Goal: Task Accomplishment & Management: Manage account settings

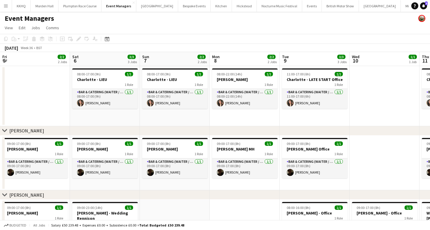
scroll to position [0, 184]
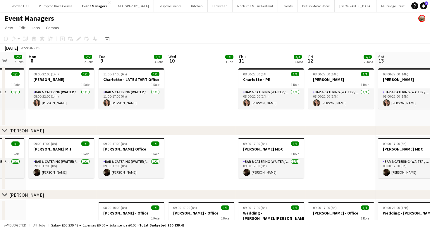
click at [410, 8] on button "LIMEKILN Close" at bounding box center [422, 5] width 24 height 11
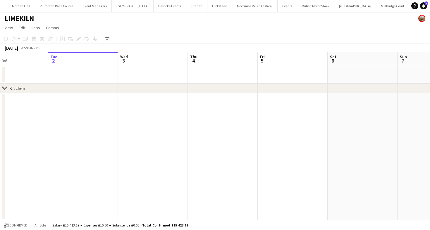
scroll to position [0, 165]
click at [9, 25] on span "View" at bounding box center [9, 27] width 8 height 5
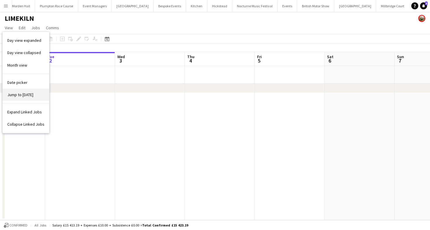
click at [22, 93] on span "Jump to [DATE]" at bounding box center [20, 94] width 26 height 5
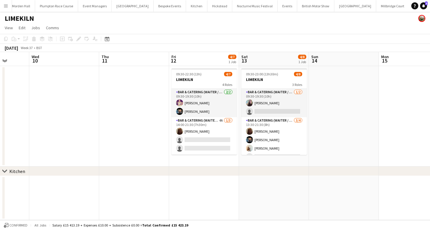
scroll to position [0, 192]
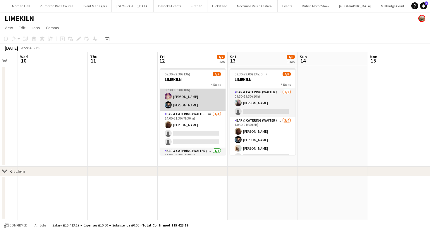
click at [198, 102] on app-card-role "Bar & Catering (Waiter / waitress) [DATE] 09:30-19:30 (10h) [PERSON_NAME] [PERS…" at bounding box center [193, 97] width 66 height 28
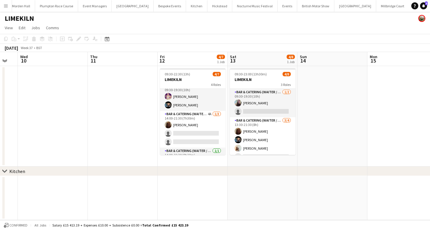
scroll to position [7, 0]
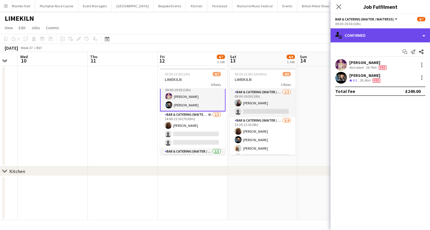
click at [366, 38] on div "single-neutral-actions-check-2 Confirmed" at bounding box center [381, 35] width 100 height 14
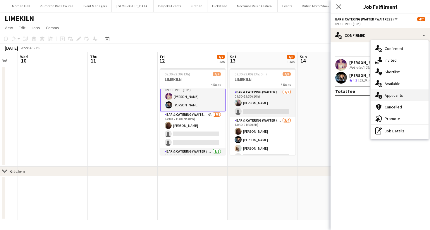
click at [403, 98] on div "single-neutral-actions-information Applicants" at bounding box center [400, 96] width 58 height 12
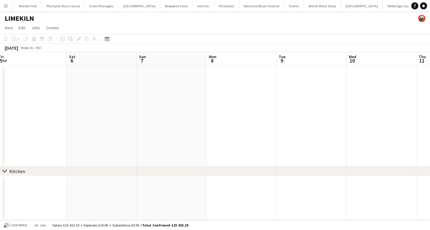
scroll to position [0, 160]
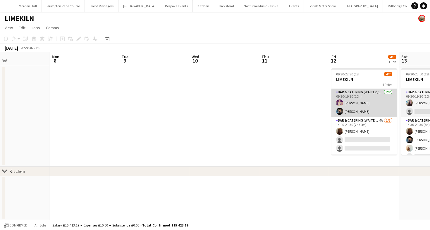
click at [351, 109] on app-card-role "Bar & Catering (Waiter / waitress) [DATE] 09:30-19:30 (10h) [PERSON_NAME] [PERS…" at bounding box center [365, 103] width 66 height 28
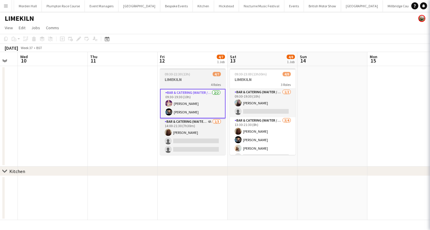
scroll to position [0, 249]
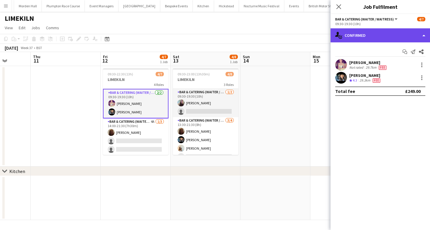
click at [351, 33] on div "single-neutral-actions-check-2 Confirmed" at bounding box center [381, 35] width 100 height 14
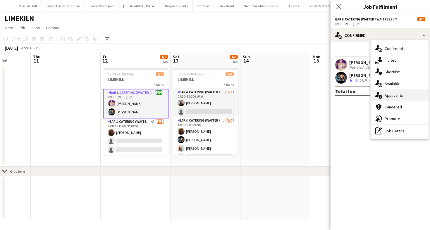
click at [406, 98] on div "single-neutral-actions-information Applicants" at bounding box center [400, 96] width 58 height 12
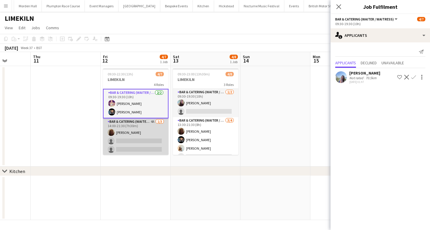
click at [150, 128] on app-card-role "Bar & Catering (Waiter / waitress) 4A [DATE] 14:00-21:30 (7h30m) [PERSON_NAME] …" at bounding box center [136, 137] width 66 height 37
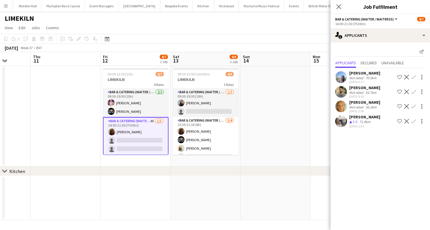
scroll to position [40, 0]
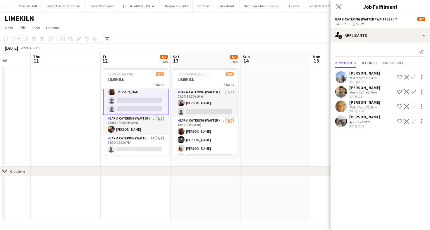
click at [355, 128] on div "[DATE] 11:04" at bounding box center [365, 127] width 31 height 4
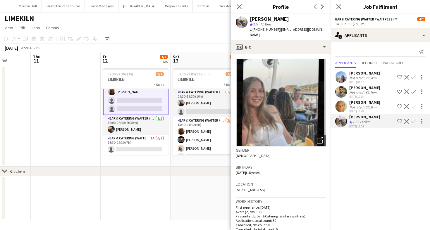
click at [360, 112] on div "[DATE] 12:49" at bounding box center [365, 111] width 31 height 4
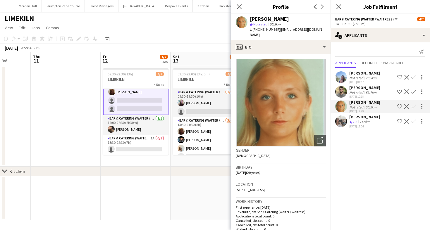
click at [347, 90] on app-user-avatar at bounding box center [342, 92] width 12 height 12
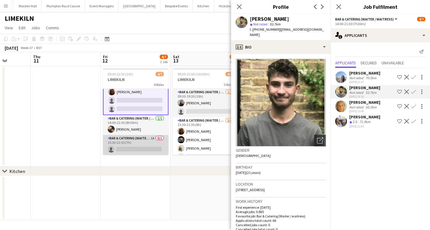
click at [115, 144] on app-card-role "Bar & Catering (Waiter / waitress) 1A 0/1 15:30-22:30 (7h) single-neutral-actio…" at bounding box center [136, 145] width 66 height 20
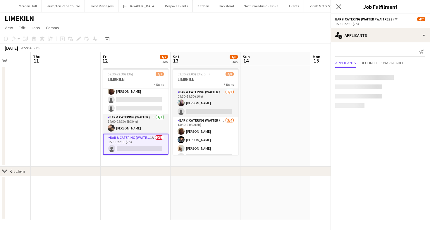
scroll to position [40, 0]
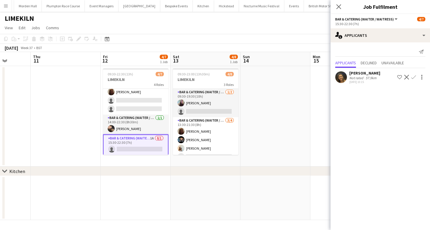
click at [347, 73] on div at bounding box center [342, 77] width 12 height 12
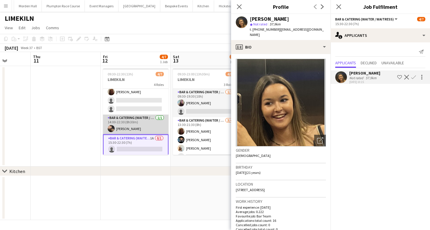
click at [114, 134] on app-card-role "Bar & Catering (Waiter / waitress) [DATE] 14:00-22:30 (8h30m) [PERSON_NAME]" at bounding box center [136, 125] width 66 height 20
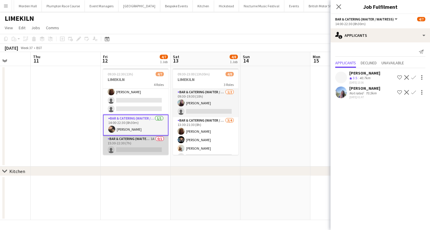
scroll to position [40, 0]
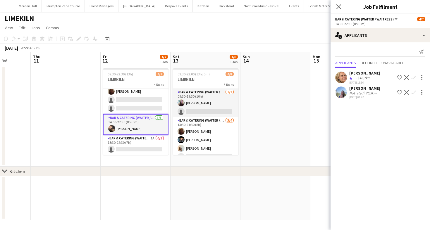
click at [155, 37] on app-toolbar "Copy Paste Paste Command V Paste with crew Command Shift V Paste linked Job [GE…" at bounding box center [215, 39] width 430 height 10
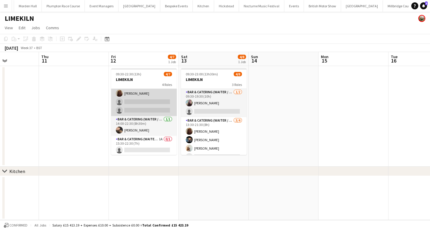
scroll to position [39, 0]
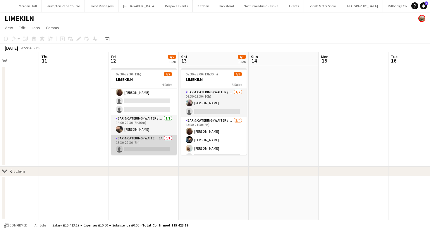
click at [133, 142] on app-card-role "Bar & Catering (Waiter / waitress) 1A 0/1 15:30-22:30 (7h) single-neutral-actio…" at bounding box center [144, 145] width 66 height 20
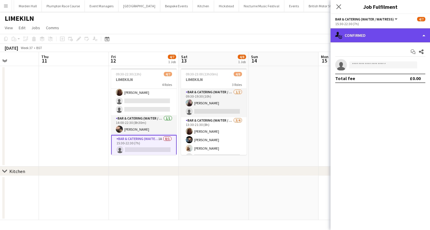
click at [389, 33] on div "single-neutral-actions-check-2 Confirmed" at bounding box center [381, 35] width 100 height 14
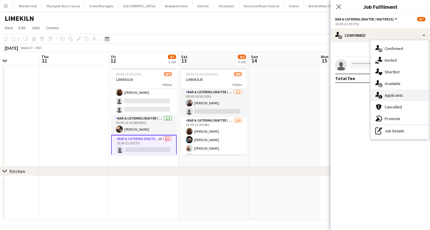
click at [390, 95] on span "Applicants" at bounding box center [394, 95] width 18 height 5
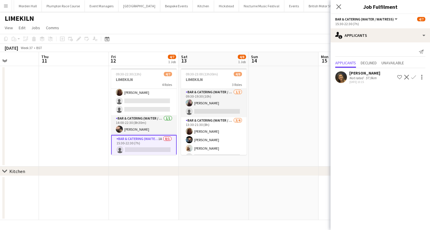
click at [220, 37] on app-toolbar "Copy Paste Paste Command V Paste with crew Command Shift V Paste linked Job [GE…" at bounding box center [215, 39] width 430 height 10
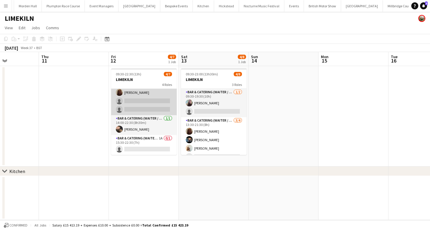
click at [145, 109] on app-card-role "Bar & Catering (Waiter / waitress) 4A [DATE] 14:00-21:30 (7h30m) [PERSON_NAME] …" at bounding box center [144, 96] width 66 height 37
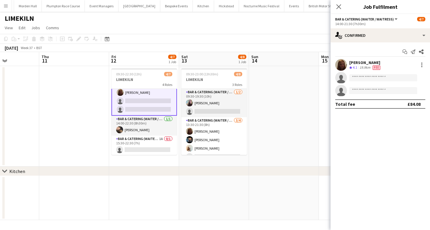
scroll to position [23, 0]
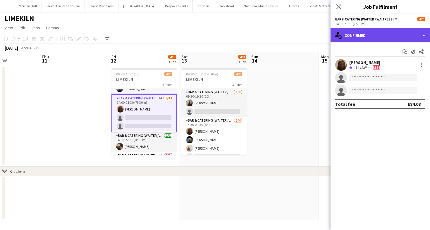
click at [364, 40] on div "single-neutral-actions-check-2 Confirmed" at bounding box center [381, 35] width 100 height 14
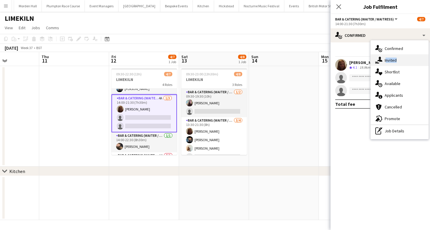
drag, startPoint x: 386, startPoint y: 67, endPoint x: 384, endPoint y: 60, distance: 6.8
click at [384, 60] on div "single-neutral-actions-check-2 Confirmed single-neutral-actions-share-1 Invited…" at bounding box center [400, 89] width 58 height 99
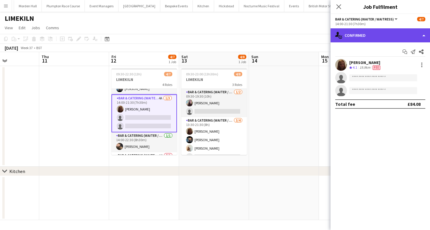
click at [365, 37] on div "single-neutral-actions-check-2 Confirmed" at bounding box center [381, 35] width 100 height 14
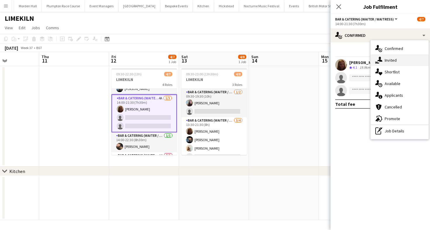
click at [376, 59] on icon "single-neutral-actions-share-1" at bounding box center [379, 60] width 7 height 7
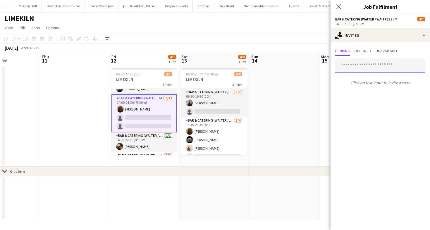
click at [370, 64] on input "text" at bounding box center [381, 66] width 90 height 15
type input "**********"
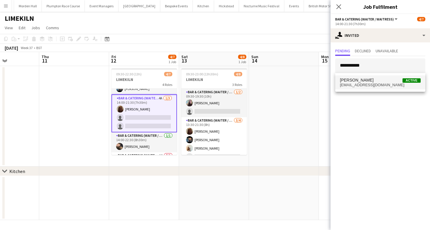
click at [390, 84] on span "[EMAIL_ADDRESS][DOMAIN_NAME]" at bounding box center [380, 85] width 81 height 5
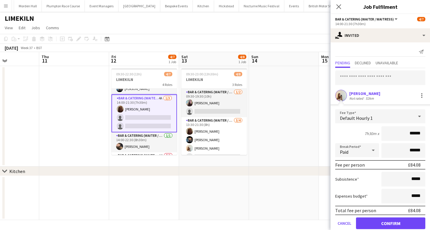
click at [352, 133] on div "7h30m x ******" at bounding box center [381, 133] width 90 height 15
click at [384, 221] on button "Confirm" at bounding box center [390, 224] width 69 height 12
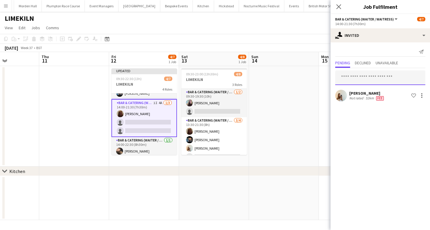
click at [351, 71] on input "text" at bounding box center [381, 78] width 90 height 15
drag, startPoint x: 361, startPoint y: 78, endPoint x: 349, endPoint y: 78, distance: 12.0
click at [349, 78] on input "*********" at bounding box center [381, 78] width 90 height 15
type input "*"
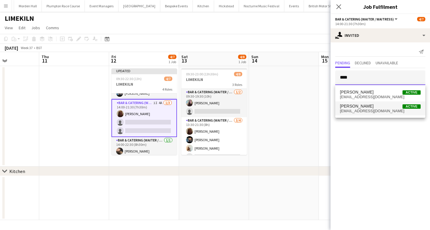
type input "****"
click at [365, 107] on span "[PERSON_NAME] Active" at bounding box center [380, 106] width 81 height 5
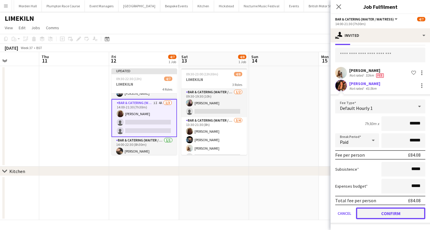
click at [372, 211] on button "Confirm" at bounding box center [390, 214] width 69 height 12
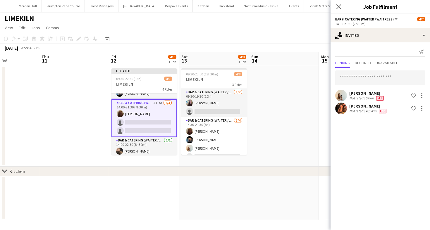
scroll to position [0, 0]
click at [372, 83] on input "text" at bounding box center [381, 78] width 90 height 15
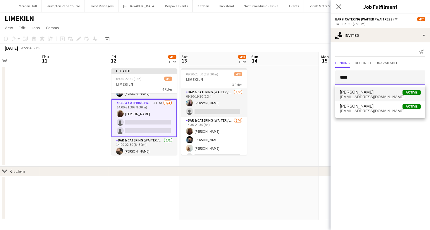
type input "****"
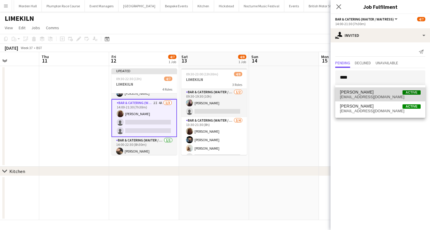
click at [396, 99] on mat-option "[PERSON_NAME] Active [EMAIL_ADDRESS][DOMAIN_NAME]" at bounding box center [381, 95] width 90 height 14
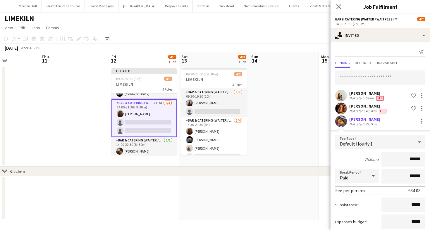
click at [365, 210] on div "Subsistence *****" at bounding box center [381, 205] width 90 height 15
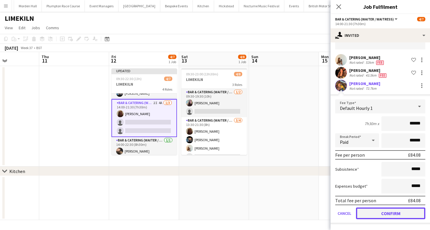
click at [381, 213] on button "Confirm" at bounding box center [390, 214] width 69 height 12
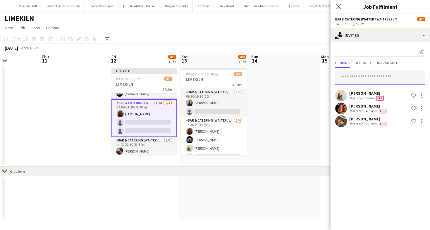
click at [351, 82] on input "text" at bounding box center [381, 78] width 90 height 15
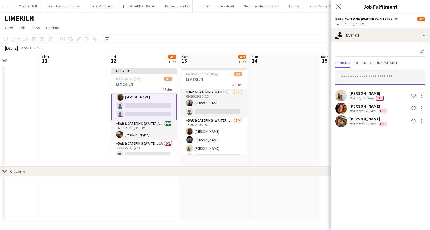
scroll to position [45, 0]
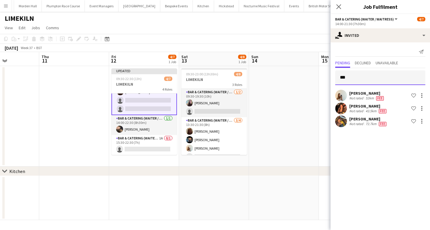
type input "****"
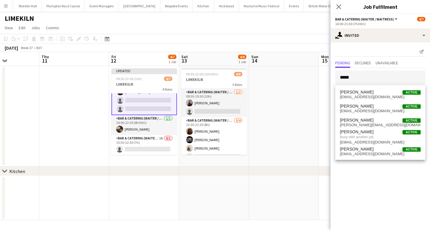
click at [151, 113] on app-card-role "Bar & Catering (Waiter / waitress) 3I 4A [DATE] 14:00-21:30 (7h30m) Maddie Lead…" at bounding box center [145, 96] width 66 height 38
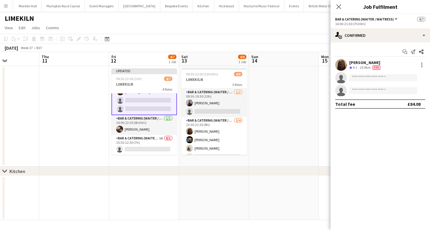
click at [277, 44] on div "[DATE] Week 37 • BST Publish 1 job Revert 1 job" at bounding box center [215, 48] width 430 height 8
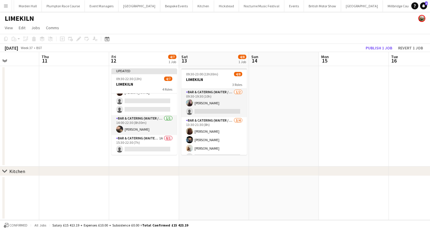
scroll to position [44, 0]
click at [389, 46] on button "Publish 1 job" at bounding box center [379, 48] width 31 height 8
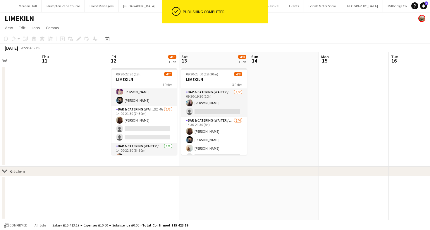
scroll to position [10, 0]
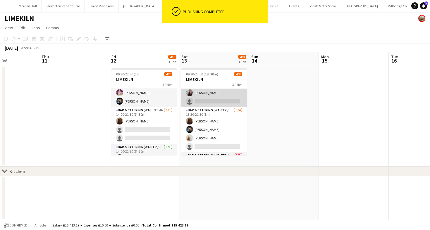
click at [212, 97] on app-card-role "Bar & Catering (Waiter / waitress) [DATE] 09:30-19:30 (10h) [PERSON_NAME] singl…" at bounding box center [215, 93] width 66 height 28
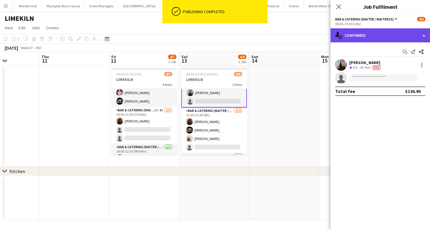
click at [384, 28] on div "single-neutral-actions-check-2 Confirmed" at bounding box center [381, 35] width 100 height 14
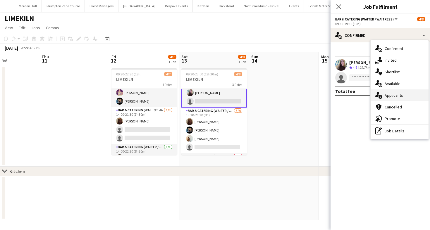
click at [406, 96] on div "single-neutral-actions-information Applicants" at bounding box center [400, 96] width 58 height 12
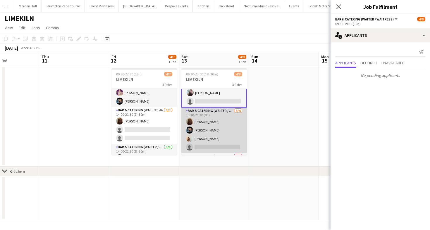
click at [239, 129] on app-card-role "Bar & Catering (Waiter / waitress) [DATE] 13:30-21:30 (8h) Maddie Leader [PERSO…" at bounding box center [215, 130] width 66 height 45
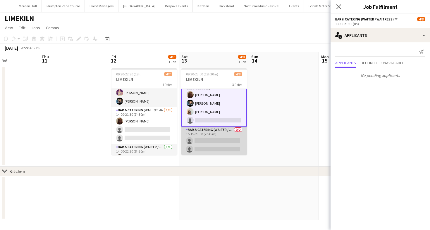
click at [221, 138] on app-card-role "Bar & Catering (Waiter / waitress) 0/2 15:15-23:00 (7h45m) single-neutral-actio…" at bounding box center [215, 141] width 66 height 28
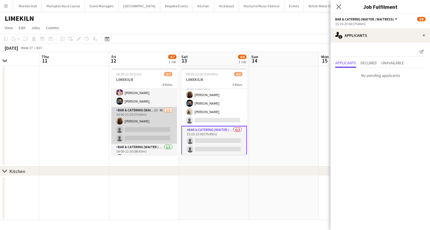
scroll to position [0, 0]
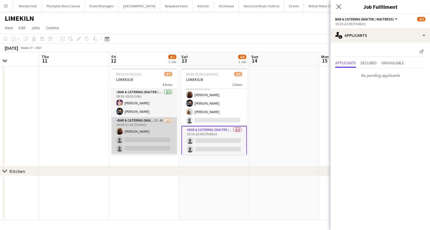
click at [162, 127] on app-card-role "Bar & Catering (Waiter / waitress) 3I 4A [DATE] 14:00-21:30 (7h30m) Maddie Lead…" at bounding box center [145, 135] width 66 height 37
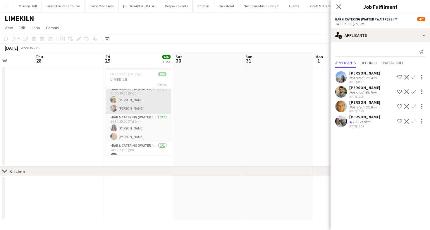
scroll to position [30, 0]
click at [147, 99] on app-card-role "Bar & Catering (Waiter / waitress) [DATE] 11:00-19:30 (8h30m) [PERSON_NAME] [PE…" at bounding box center [139, 92] width 66 height 28
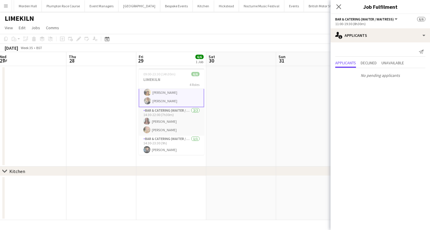
scroll to position [0, 144]
click at [165, 97] on app-card-role "Bar & Catering (Waiter / waitress) [DATE] 11:00-19:30 (8h30m) [PERSON_NAME] [PE…" at bounding box center [171, 93] width 66 height 30
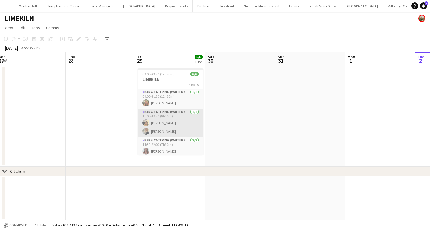
scroll to position [0, 127]
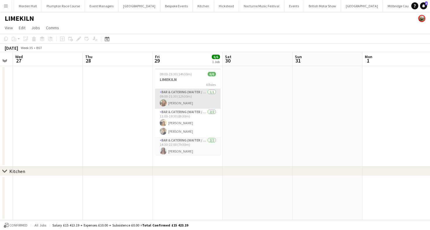
click at [187, 97] on app-card-role "Bar & Catering (Waiter / waitress) [DATE] 09:00-21:30 (12h30m) [PERSON_NAME]" at bounding box center [188, 99] width 66 height 20
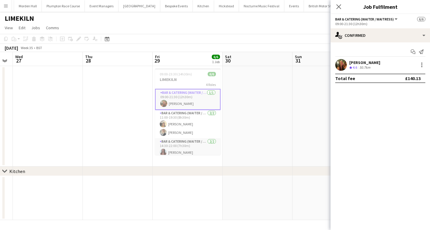
click at [193, 40] on app-toolbar "Copy Paste Paste Command V Paste with crew Command Shift V Paste linked Job [GE…" at bounding box center [215, 39] width 430 height 10
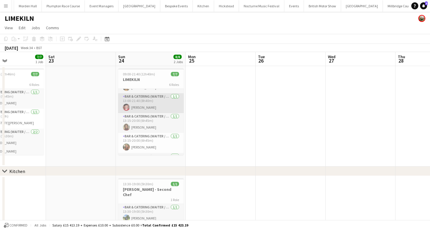
scroll to position [28, 0]
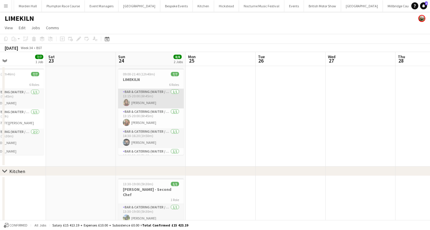
click at [152, 102] on app-card-role "Bar & Catering (Waiter / waitress) [DATE] 13:15-20:00 (6h45m) [PERSON_NAME]" at bounding box center [151, 99] width 66 height 20
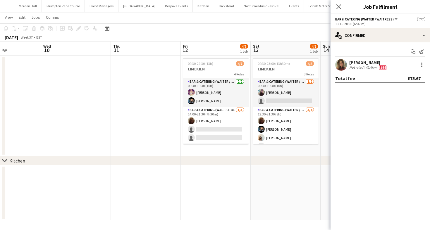
scroll to position [0, 171]
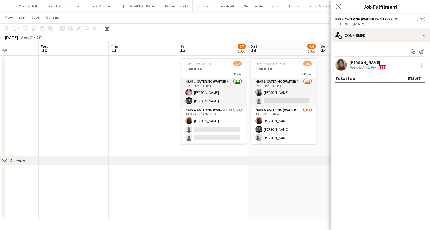
click at [228, 117] on app-card-role "Bar & Catering (Waiter / waitress) 3I 4A [DATE] 14:00-21:30 (7h30m) Maddie Lead…" at bounding box center [214, 125] width 66 height 37
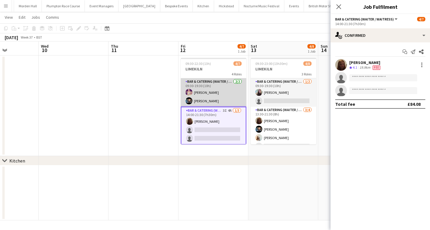
click at [240, 92] on app-card-role "Bar & Catering (Waiter / waitress) [DATE] 09:30-19:30 (10h) [PERSON_NAME] [PERS…" at bounding box center [214, 92] width 66 height 28
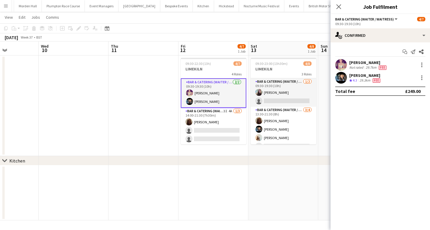
click at [362, 47] on div "Start chat Send notification Share" at bounding box center [381, 52] width 90 height 10
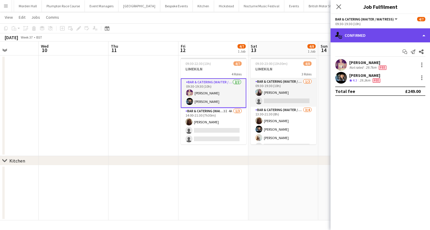
click at [359, 38] on div "single-neutral-actions-check-2 Confirmed" at bounding box center [381, 35] width 100 height 14
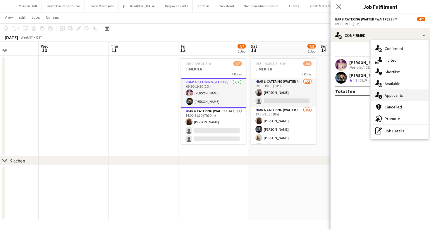
click at [386, 91] on div "single-neutral-actions-information Applicants" at bounding box center [400, 96] width 58 height 12
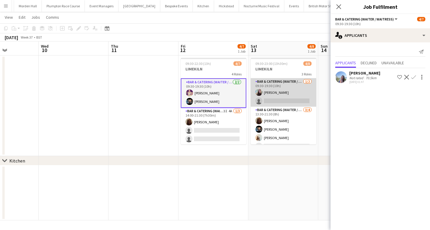
click at [254, 95] on app-card-role "Bar & Catering (Waiter / waitress) [DATE] 09:30-19:30 (10h) [PERSON_NAME] singl…" at bounding box center [284, 92] width 66 height 28
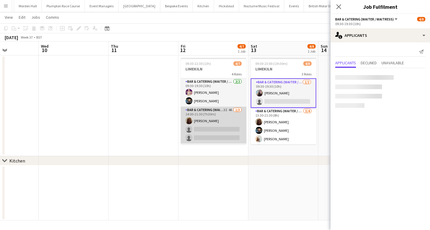
click at [193, 126] on app-card-role "Bar & Catering (Waiter / waitress) 3I 4A [DATE] 14:00-21:30 (7h30m) Maddie Lead…" at bounding box center [214, 125] width 66 height 37
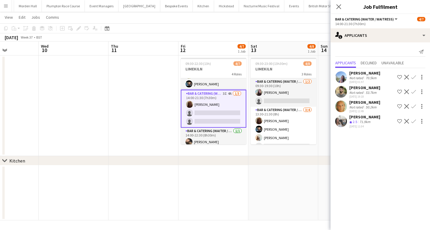
scroll to position [19, 0]
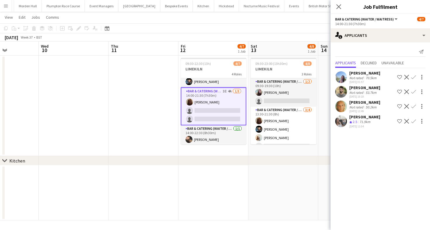
click at [351, 125] on div "[DATE] 11:04" at bounding box center [365, 127] width 31 height 4
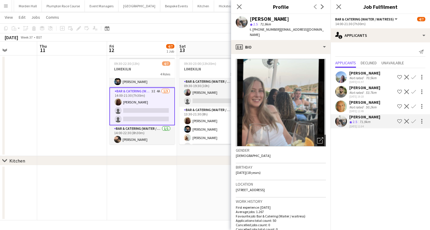
scroll to position [0, 248]
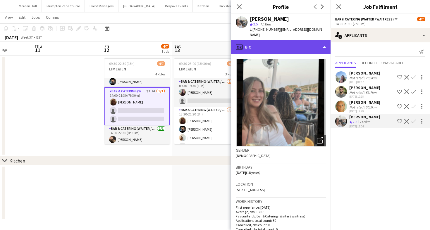
click at [285, 40] on div "profile Bio" at bounding box center [281, 47] width 100 height 14
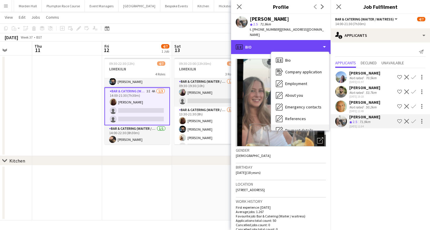
scroll to position [67, 0]
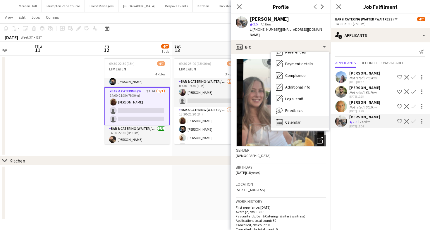
click at [287, 120] on span "Calendar" at bounding box center [293, 122] width 16 height 5
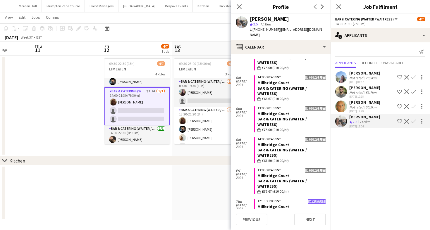
scroll to position [921, 0]
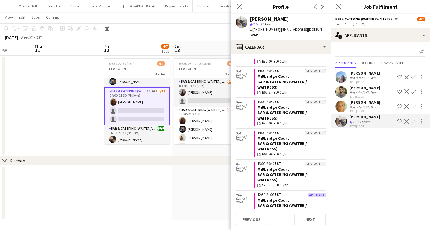
click at [199, 36] on div "[DATE] Week 37 • BST" at bounding box center [215, 37] width 430 height 8
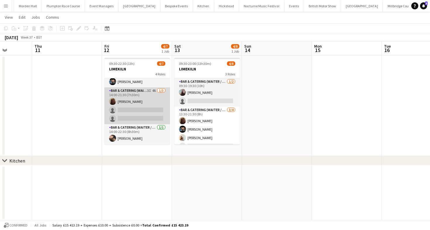
click at [138, 112] on app-card-role "Bar & Catering (Waiter / waitress) 3I 4A [DATE] 14:00-21:30 (7h30m) Maddie Lead…" at bounding box center [138, 106] width 66 height 37
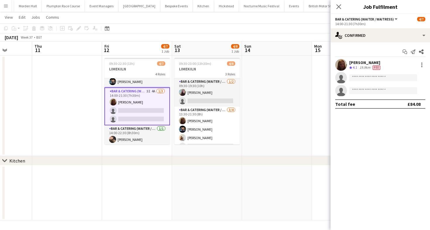
click at [364, 43] on div "Start chat Send notification Share Maddie Leader Crew rating 4.1 19.9km Fee sin…" at bounding box center [381, 77] width 100 height 71
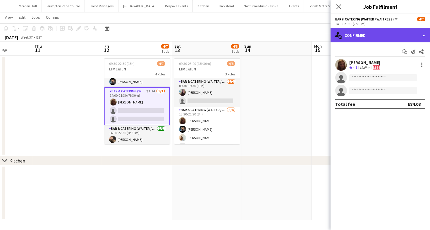
click at [364, 37] on div "single-neutral-actions-check-2 Confirmed" at bounding box center [381, 35] width 100 height 14
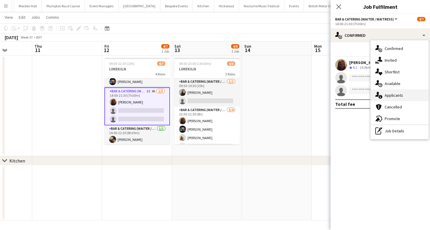
click at [387, 97] on span "Applicants" at bounding box center [394, 95] width 18 height 5
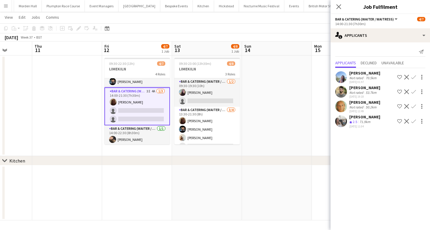
click at [347, 124] on div "[PERSON_NAME] Crew rating 2.5 71.9km [DATE] 11:04 Shortlist crew Decline Confirm" at bounding box center [381, 121] width 100 height 14
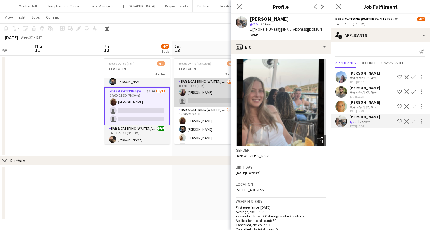
click at [197, 89] on app-card-role "Bar & Catering (Waiter / waitress) [DATE] 09:30-19:30 (10h) [PERSON_NAME] singl…" at bounding box center [207, 92] width 66 height 28
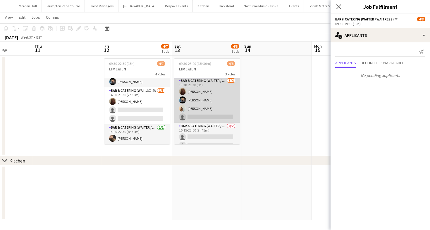
click at [193, 114] on app-card-role "Bar & Catering (Waiter / waitress) [DATE] 13:30-21:30 (8h) Maddie Leader [PERSO…" at bounding box center [207, 100] width 66 height 45
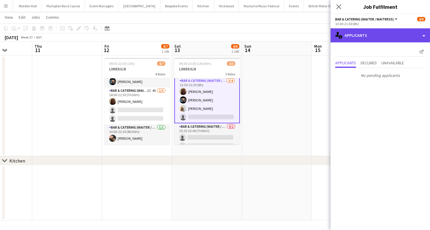
click at [381, 35] on div "single-neutral-actions-information Applicants" at bounding box center [381, 35] width 100 height 14
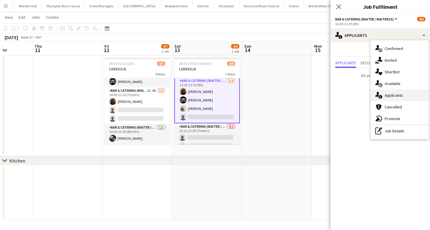
click at [394, 93] on div "single-neutral-actions-information Applicants" at bounding box center [400, 96] width 58 height 12
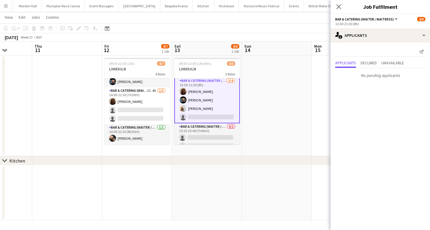
click at [208, 122] on app-card-role "Bar & Catering (Waiter / waitress) [DATE] 13:30-21:30 (8h) Maddie Leader [PERSO…" at bounding box center [207, 100] width 66 height 47
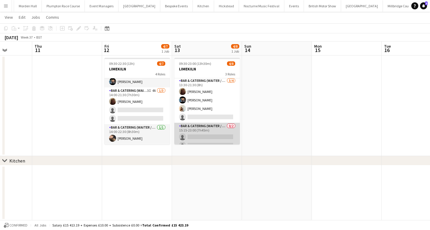
click at [208, 136] on app-card-role "Bar & Catering (Waiter / waitress) 0/2 15:15-23:00 (7h45m) single-neutral-actio…" at bounding box center [207, 137] width 66 height 28
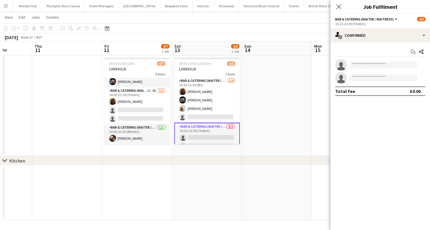
scroll to position [37, 0]
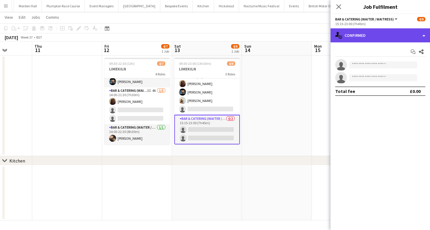
click at [360, 37] on div "single-neutral-actions-check-2 Confirmed" at bounding box center [381, 35] width 100 height 14
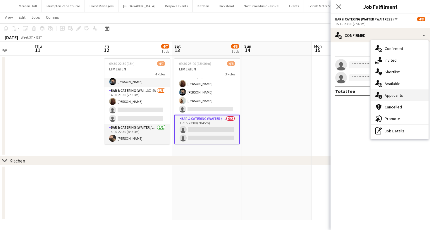
click at [387, 95] on span "Applicants" at bounding box center [394, 95] width 18 height 5
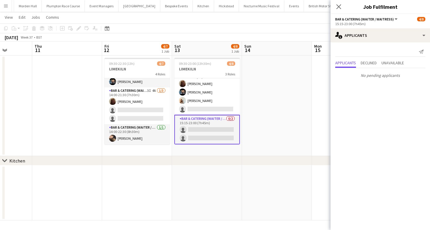
click at [239, 23] on app-page-menu "View Day view expanded Day view collapsed Month view Date picker Jump to [DATE]…" at bounding box center [215, 17] width 430 height 11
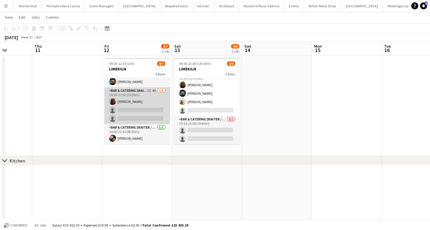
click at [130, 106] on app-card-role "Bar & Catering (Waiter / waitress) 3I 4A [DATE] 14:00-21:30 (7h30m) Maddie Lead…" at bounding box center [138, 106] width 66 height 37
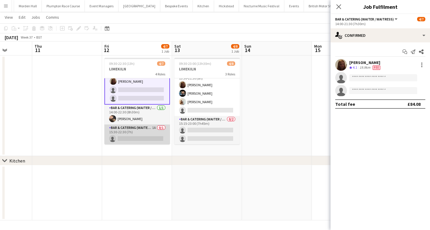
click at [136, 137] on app-card-role "Bar & Catering (Waiter / waitress) 1A 0/1 15:30-22:30 (7h) single-neutral-actio…" at bounding box center [138, 135] width 66 height 20
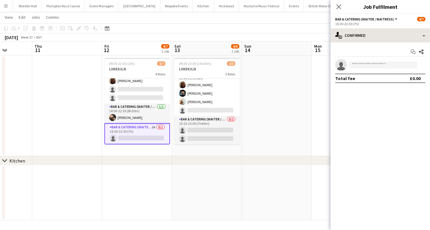
scroll to position [40, 0]
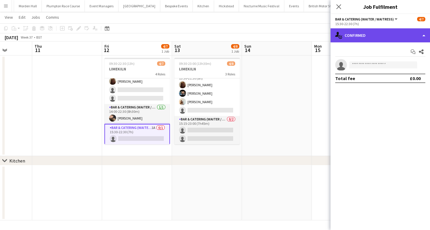
click at [388, 35] on div "single-neutral-actions-check-2 Confirmed" at bounding box center [381, 35] width 100 height 14
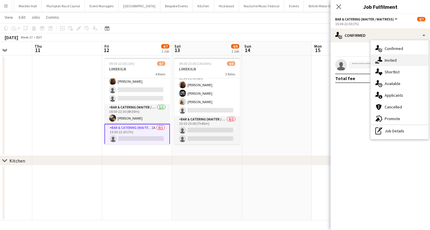
click at [389, 58] on span "Invited" at bounding box center [391, 60] width 12 height 5
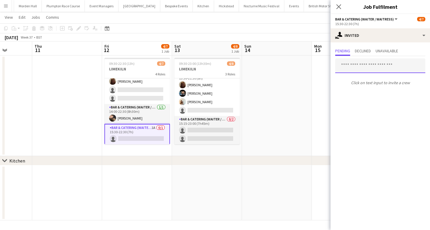
click at [356, 70] on input "text" at bounding box center [381, 66] width 90 height 15
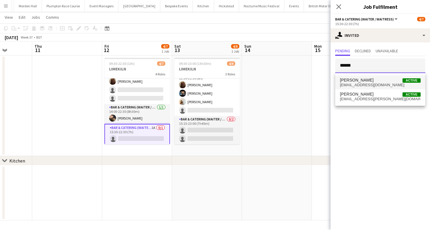
type input "******"
click at [368, 85] on span "[EMAIL_ADDRESS][DOMAIN_NAME]" at bounding box center [380, 85] width 81 height 5
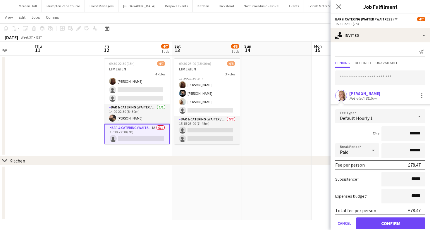
click at [378, 216] on form "Fee Type Default Hourly 1 7h x ****** Break Period Paid ****** Fee per person £…" at bounding box center [381, 171] width 100 height 125
click at [379, 220] on button "Confirm" at bounding box center [390, 224] width 69 height 12
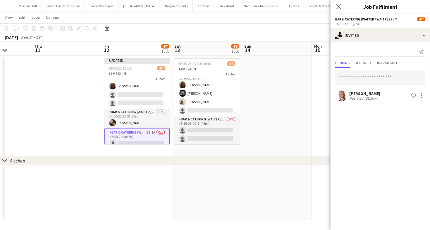
click at [296, 33] on app-toolbar "Copy Paste Paste Command V Paste with crew Command Shift V Paste linked Job [GE…" at bounding box center [215, 28] width 430 height 10
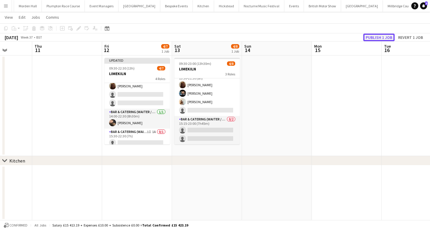
click at [384, 36] on button "Publish 1 job" at bounding box center [379, 38] width 31 height 8
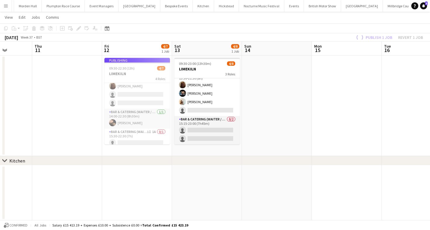
scroll to position [39, 0]
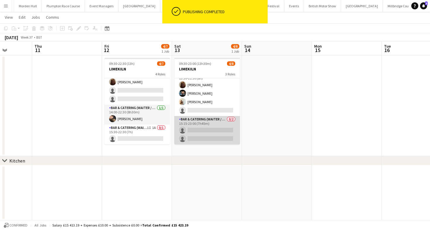
click at [207, 135] on app-card-role "Bar & Catering (Waiter / waitress) 0/2 15:15-23:00 (7h45m) single-neutral-actio…" at bounding box center [207, 130] width 66 height 28
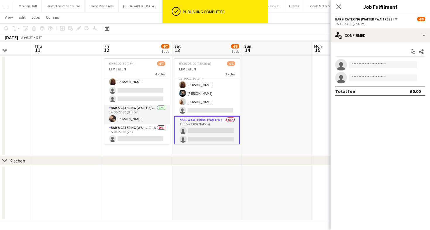
scroll to position [37, 0]
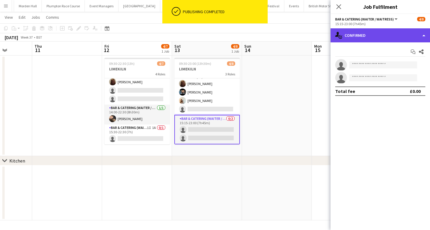
click at [374, 39] on div "single-neutral-actions-check-2 Confirmed" at bounding box center [381, 35] width 100 height 14
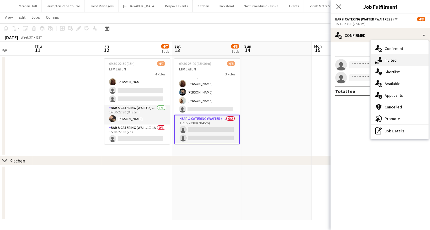
click at [387, 58] on span "Invited" at bounding box center [391, 60] width 12 height 5
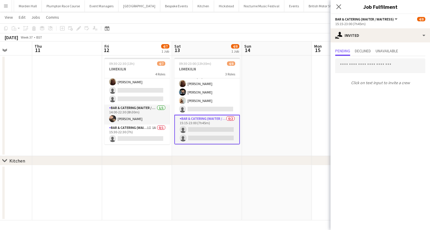
click at [387, 58] on div "Click on text input to invite a crew" at bounding box center [381, 72] width 100 height 32
click at [385, 66] on input "text" at bounding box center [381, 66] width 90 height 15
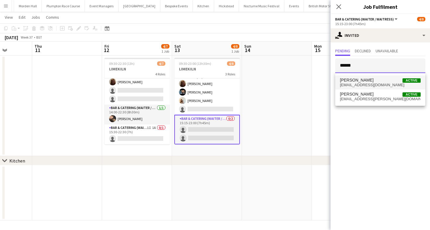
type input "******"
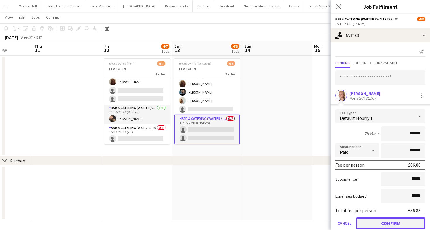
click at [375, 219] on button "Confirm" at bounding box center [390, 224] width 69 height 12
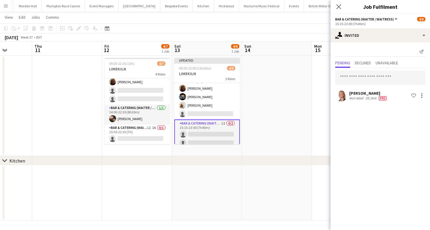
click at [279, 35] on div "[DATE] Week 37 • BST Publish 1 job Revert 1 job" at bounding box center [215, 37] width 430 height 8
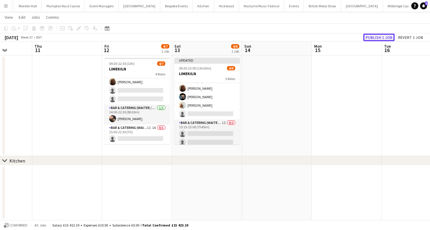
click at [372, 40] on button "Publish 1 job" at bounding box center [379, 38] width 31 height 8
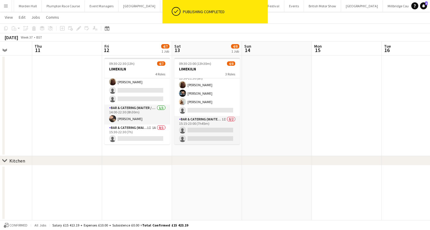
scroll to position [36, 0]
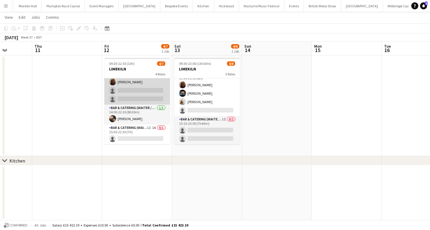
click at [132, 98] on app-card-role "Bar & Catering (Waiter / waitress) 3I 4A [DATE] 14:00-21:30 (7h30m) Maddie Lead…" at bounding box center [138, 86] width 66 height 37
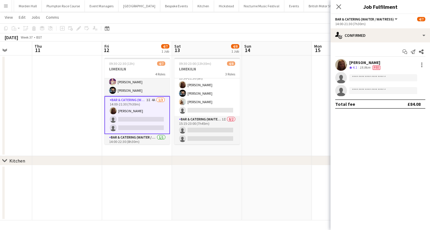
scroll to position [10, 0]
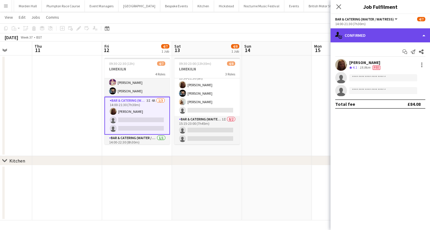
click at [367, 40] on div "single-neutral-actions-check-2 Confirmed" at bounding box center [381, 35] width 100 height 14
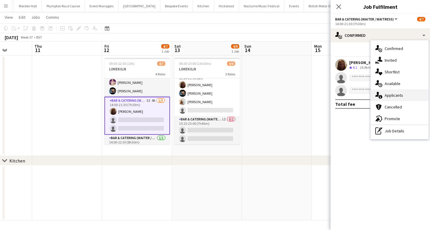
click at [406, 97] on div "single-neutral-actions-information Applicants" at bounding box center [400, 96] width 58 height 12
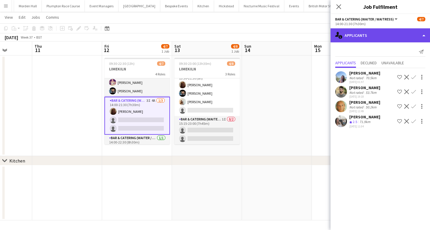
click at [377, 35] on div "single-neutral-actions-information Applicants" at bounding box center [381, 35] width 100 height 14
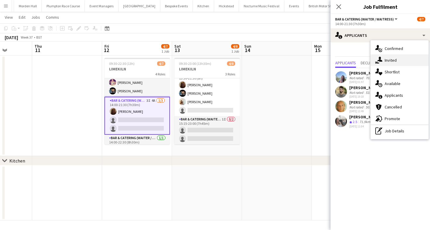
click at [384, 62] on div "single-neutral-actions-share-1 Invited" at bounding box center [400, 60] width 58 height 12
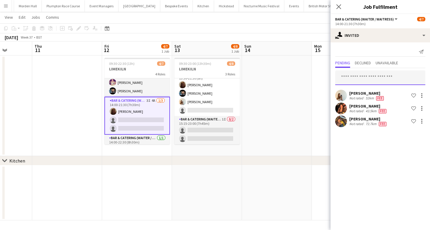
click at [360, 82] on input "text" at bounding box center [381, 78] width 90 height 15
click at [356, 77] on input "text" at bounding box center [381, 78] width 90 height 15
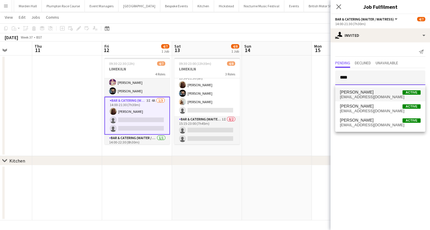
type input "****"
click at [360, 95] on span "[EMAIL_ADDRESS][DOMAIN_NAME]" at bounding box center [380, 97] width 81 height 5
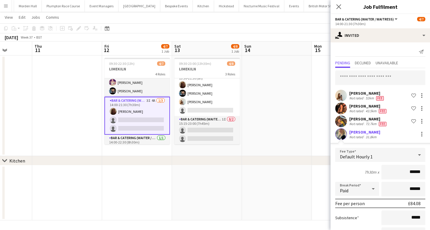
click at [351, 175] on div "7h30m x ******" at bounding box center [381, 172] width 90 height 15
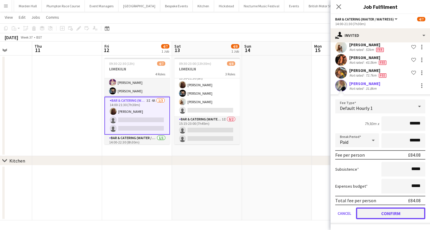
click at [393, 218] on button "Confirm" at bounding box center [390, 214] width 69 height 12
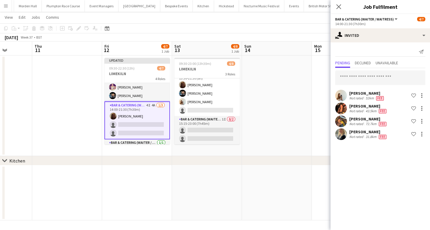
scroll to position [0, 0]
click at [267, 37] on div "[DATE] Week 37 • BST Publish 1 job Revert 1 job" at bounding box center [215, 37] width 430 height 8
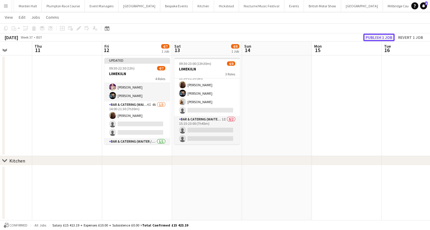
click at [386, 38] on button "Publish 1 job" at bounding box center [379, 38] width 31 height 8
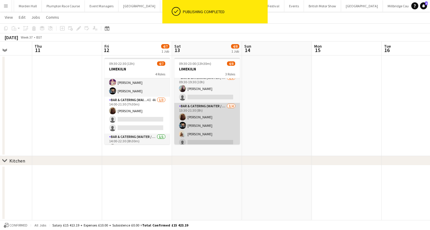
scroll to position [12, 0]
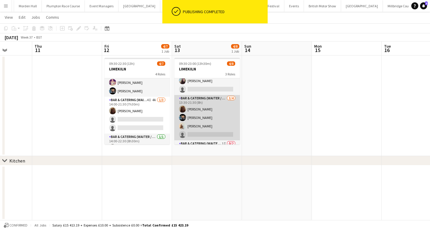
click at [206, 124] on app-card-role "Bar & Catering (Waiter / waitress) [DATE] 13:30-21:30 (8h) Maddie Leader [PERSO…" at bounding box center [207, 117] width 66 height 45
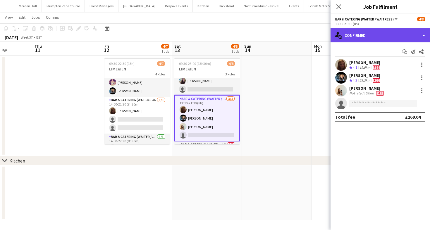
click at [356, 37] on div "single-neutral-actions-check-2 Confirmed" at bounding box center [381, 35] width 100 height 14
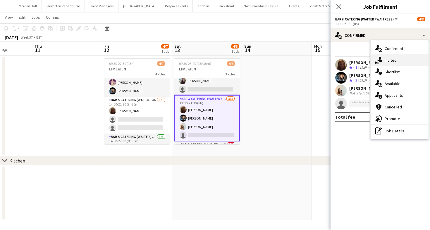
click at [396, 56] on div "single-neutral-actions-share-1 Invited" at bounding box center [400, 60] width 58 height 12
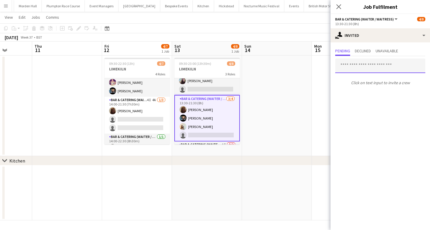
click at [370, 66] on input "text" at bounding box center [381, 66] width 90 height 15
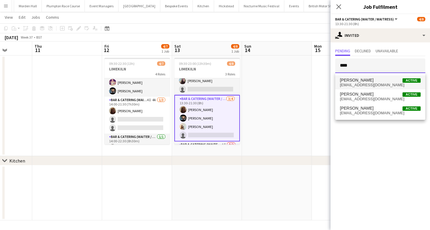
type input "****"
click at [376, 85] on span "[EMAIL_ADDRESS][DOMAIN_NAME]" at bounding box center [380, 85] width 81 height 5
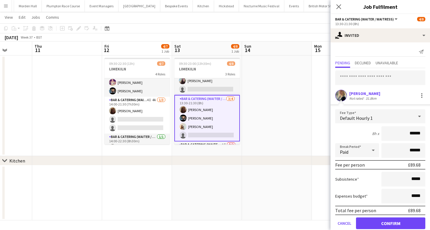
click at [362, 139] on div "8h x ******" at bounding box center [381, 133] width 90 height 15
click at [376, 221] on button "Confirm" at bounding box center [390, 224] width 69 height 12
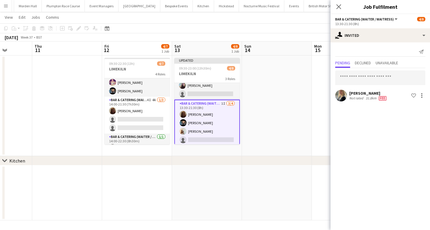
click at [247, 25] on app-toolbar "Copy Paste Paste Command V Paste with crew Command Shift V Paste linked Job [GE…" at bounding box center [215, 28] width 430 height 10
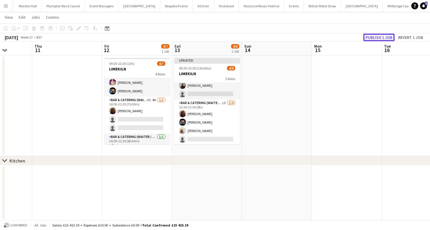
click at [387, 34] on button "Publish 1 job" at bounding box center [379, 38] width 31 height 8
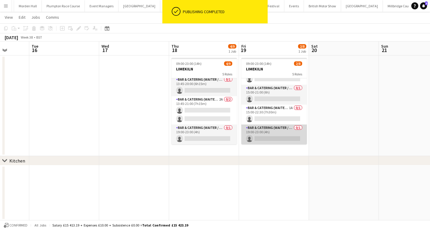
scroll to position [0, 0]
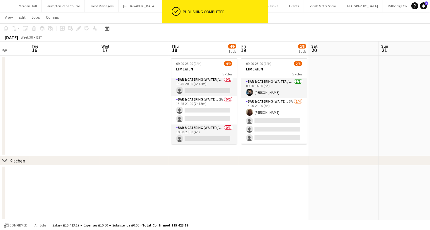
click at [271, 125] on app-card-role "Bar & Catering (Waiter / waitress) 3A [DATE] 13:00-21:00 (8h) Maddie Leader sin…" at bounding box center [275, 120] width 66 height 45
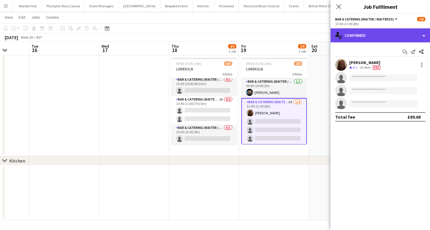
click at [388, 34] on div "single-neutral-actions-check-2 Confirmed" at bounding box center [381, 35] width 100 height 14
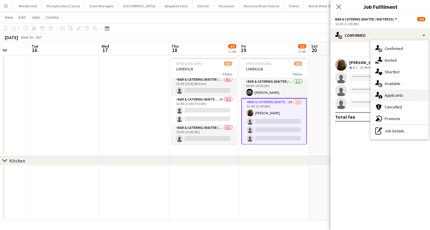
click at [396, 93] on span "Applicants" at bounding box center [394, 95] width 18 height 5
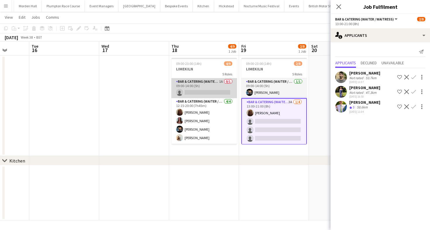
click at [209, 81] on app-card-role "Bar & Catering (Waiter / waitress) 1A 0/1 09:00-14:00 (5h) single-neutral-actio…" at bounding box center [205, 88] width 66 height 20
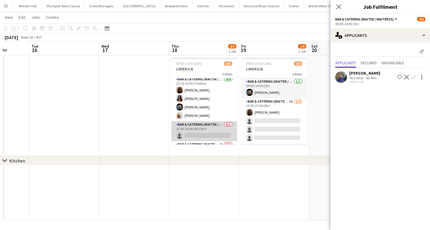
click at [215, 133] on app-card-role "Bar & Catering (Waiter / waitress) 0/1 13:45-20:00 (6h15m) single-neutral-actio…" at bounding box center [205, 132] width 66 height 20
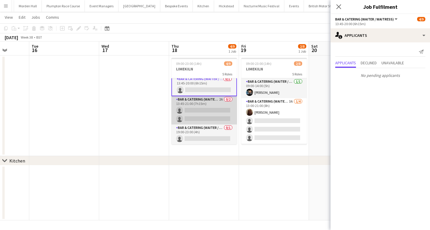
click at [214, 114] on app-card-role "Bar & Catering (Waiter / waitress) 2A 0/2 13:45-21:00 (7h15m) single-neutral-ac…" at bounding box center [205, 110] width 66 height 28
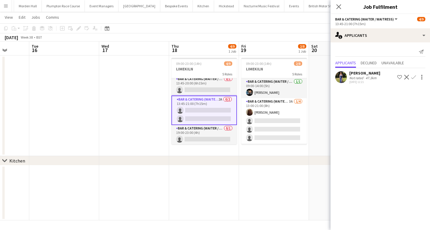
scroll to position [69, 0]
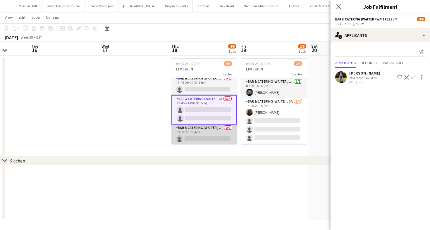
click at [218, 128] on app-card-role "Bar & Catering (Waiter / waitress) 0/1 19:00-23:00 (4h) single-neutral-actions" at bounding box center [205, 135] width 66 height 20
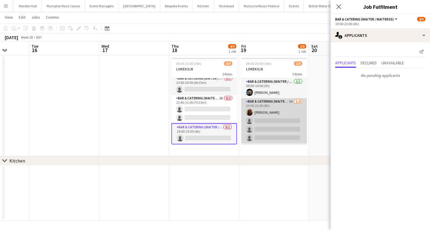
click at [284, 112] on app-card-role "Bar & Catering (Waiter / waitress) 3A [DATE] 13:00-21:00 (8h) Maddie Leader sin…" at bounding box center [275, 120] width 66 height 45
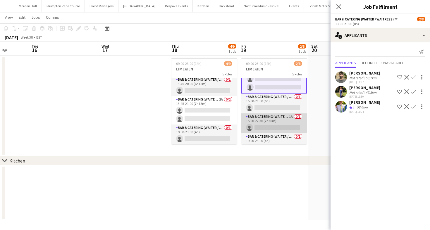
scroll to position [60, 0]
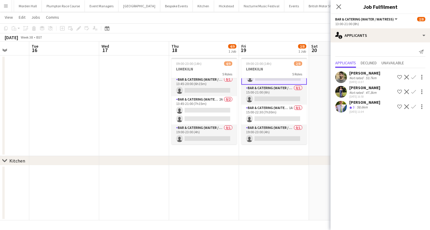
click at [365, 87] on div "[PERSON_NAME]" at bounding box center [365, 87] width 31 height 5
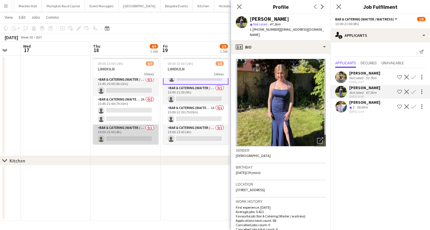
scroll to position [0, 260]
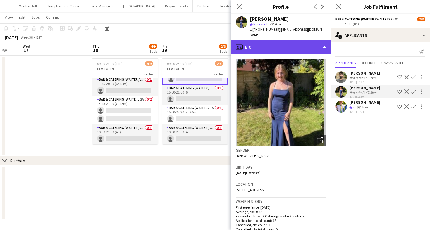
click at [296, 40] on div "profile Bio" at bounding box center [281, 47] width 100 height 14
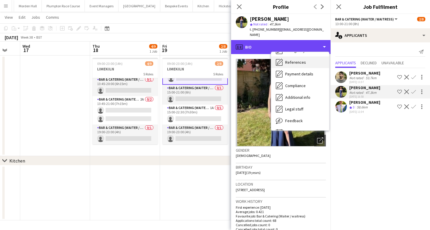
scroll to position [67, 0]
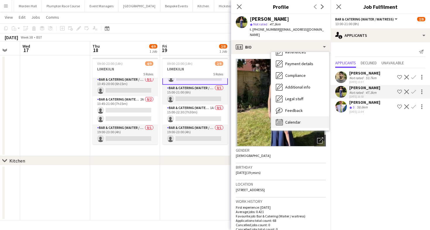
click at [298, 117] on div "Calendar Calendar" at bounding box center [300, 123] width 58 height 12
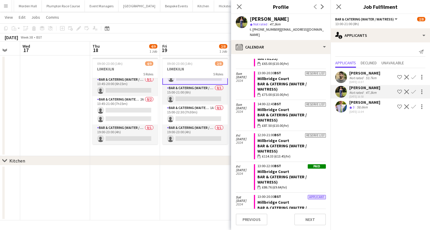
scroll to position [1133, 0]
click at [185, 44] on app-board-header-date "Fri 19 2/8 1 Job" at bounding box center [195, 49] width 70 height 14
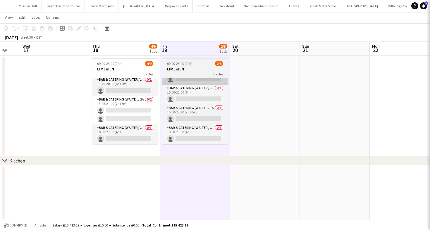
scroll to position [59, 0]
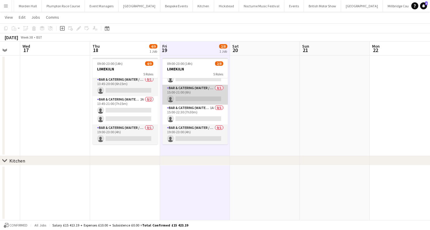
click at [194, 96] on app-card-role "Bar & Catering (Waiter / waitress) 0/1 15:00-21:00 (6h) single-neutral-actions" at bounding box center [195, 95] width 66 height 20
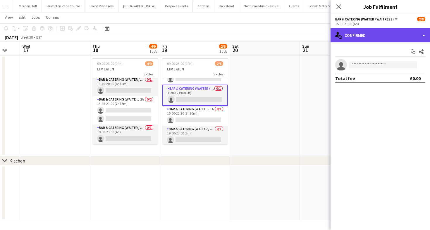
click at [374, 31] on div "single-neutral-actions-check-2 Confirmed" at bounding box center [381, 35] width 100 height 14
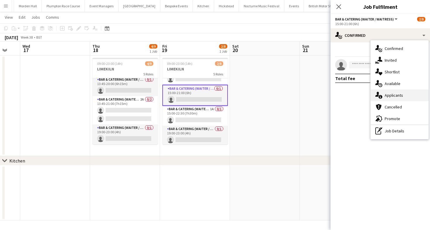
click at [406, 93] on div "single-neutral-actions-information Applicants" at bounding box center [400, 96] width 58 height 12
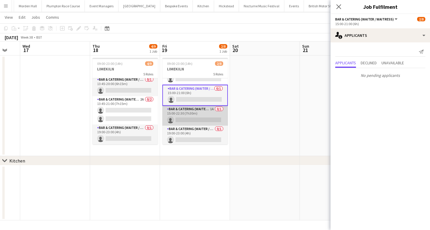
click at [196, 115] on app-card-role "Bar & Catering (Waiter / waitress) 1A 0/1 15:00-22:30 (7h30m) single-neutral-ac…" at bounding box center [195, 116] width 66 height 20
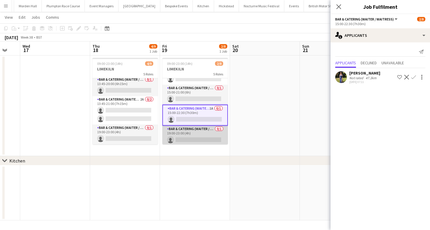
click at [207, 131] on app-card-role "Bar & Catering (Waiter / waitress) 0/1 19:00-23:00 (4h) single-neutral-actions" at bounding box center [195, 136] width 66 height 20
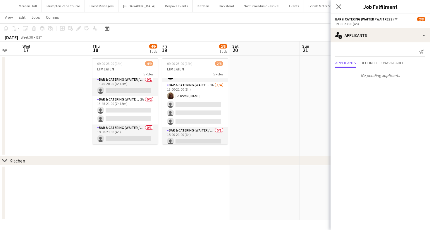
scroll to position [3, 0]
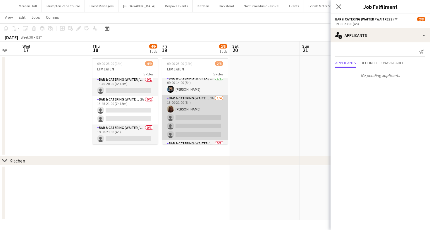
click at [196, 116] on app-card-role "Bar & Catering (Waiter / waitress) 3A [DATE] 13:00-21:00 (8h) Maddie Leader sin…" at bounding box center [195, 117] width 66 height 45
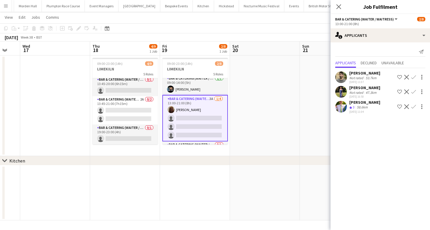
scroll to position [0, 0]
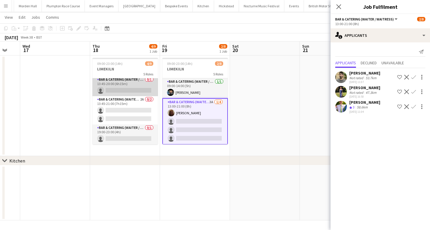
click at [122, 88] on app-card-role "Bar & Catering (Waiter / waitress) 0/1 13:45-20:00 (6h15m) single-neutral-actio…" at bounding box center [126, 86] width 66 height 20
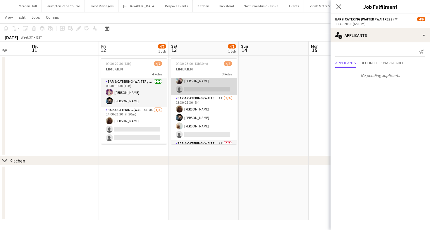
click at [192, 86] on app-card-role "Bar & Catering (Waiter / waitress) [DATE] 09:30-19:30 (10h) [PERSON_NAME] singl…" at bounding box center [204, 81] width 66 height 28
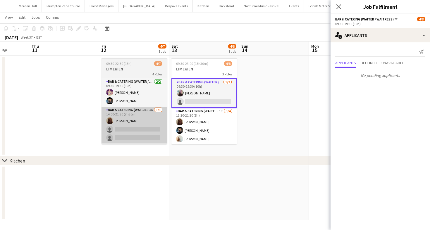
click at [124, 129] on app-card-role "Bar & Catering (Waiter / waitress) 4I 4A [DATE] 14:00-21:30 (7h30m) [PERSON_NAM…" at bounding box center [135, 125] width 66 height 37
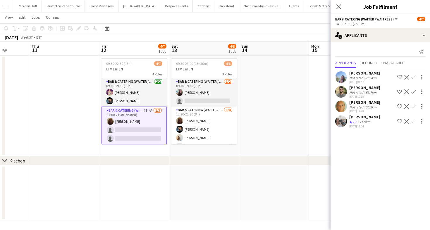
click at [360, 91] on div "Not rated" at bounding box center [357, 92] width 15 height 4
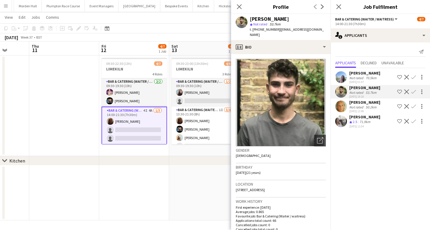
click at [413, 92] on app-icon "Confirm" at bounding box center [414, 92] width 5 height 5
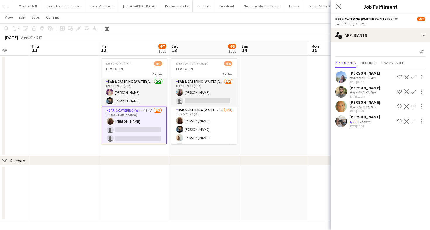
click at [414, 90] on app-icon "Confirm" at bounding box center [414, 92] width 5 height 5
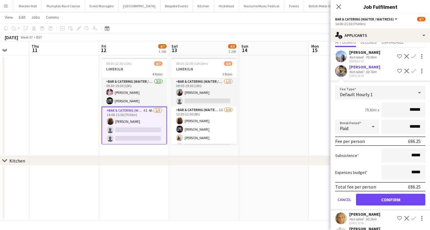
scroll to position [37, 0]
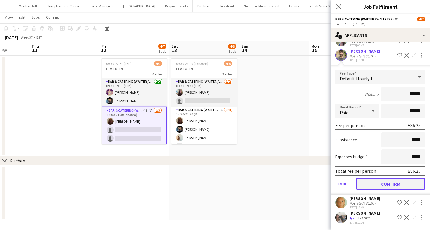
click at [377, 185] on button "Confirm" at bounding box center [390, 184] width 69 height 12
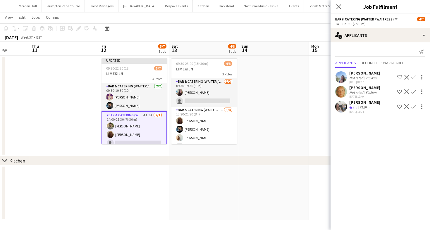
scroll to position [45, 0]
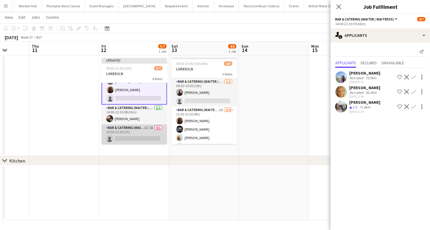
click at [141, 127] on app-card-role "Bar & Catering (Waiter / waitress) 1I 1A 0/1 15:30-22:30 (7h) single-neutral-ac…" at bounding box center [135, 135] width 66 height 20
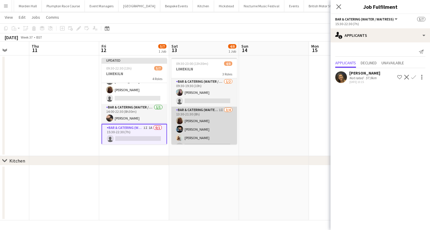
scroll to position [34, 0]
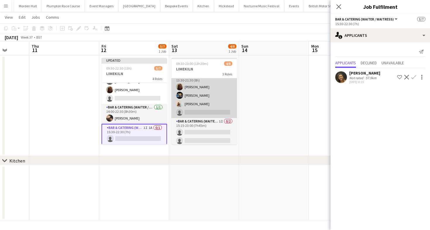
click at [195, 124] on app-card-role "Bar & Catering (Waiter / waitress) 1I 0/2 15:15-23:00 (7h45m) single-neutral-ac…" at bounding box center [205, 132] width 66 height 28
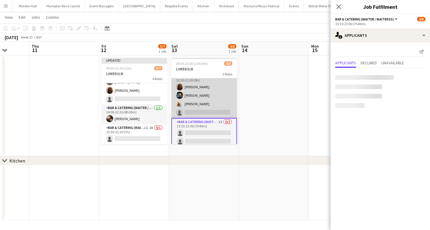
scroll to position [44, 0]
click at [200, 97] on app-card-role "Bar & Catering (Waiter / waitress) 1I [DATE] 13:30-21:30 (8h) Maddie Leader [PE…" at bounding box center [205, 95] width 66 height 45
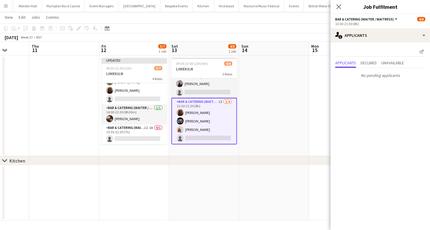
scroll to position [0, 0]
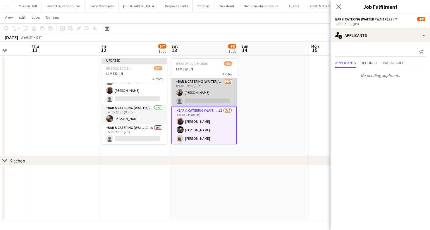
click at [197, 95] on app-card-role "Bar & Catering (Waiter / waitress) [DATE] 09:30-19:30 (10h) [PERSON_NAME] singl…" at bounding box center [205, 92] width 66 height 28
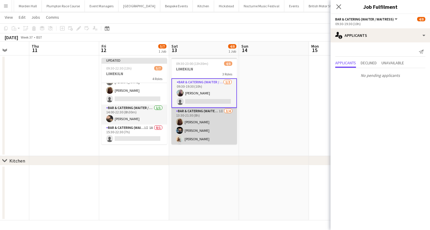
click at [198, 132] on app-card-role "Bar & Catering (Waiter / waitress) 1I [DATE] 13:30-21:30 (8h) Maddie Leader [PE…" at bounding box center [205, 130] width 66 height 45
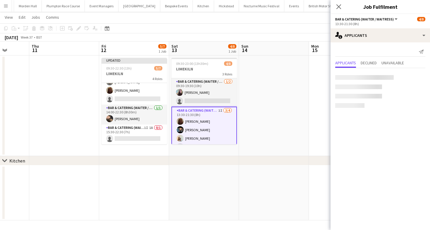
scroll to position [37, 0]
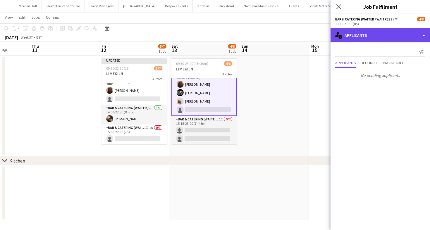
click at [359, 30] on div "single-neutral-actions-information Applicants" at bounding box center [381, 35] width 100 height 14
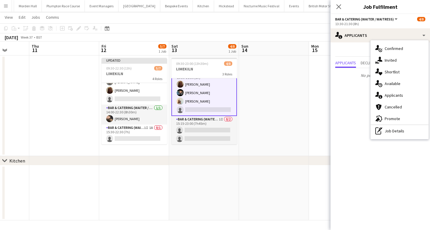
click at [271, 32] on app-toolbar "Copy Paste Paste Command V Paste with crew Command Shift V Paste linked Job [GE…" at bounding box center [215, 28] width 430 height 10
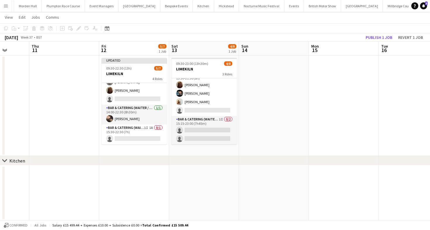
scroll to position [36, 0]
click at [375, 37] on button "Publish 1 job" at bounding box center [379, 38] width 31 height 8
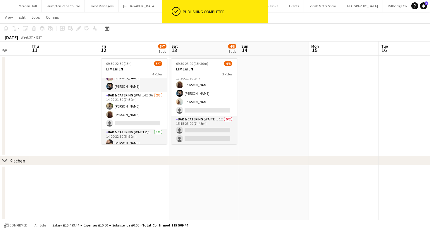
scroll to position [0, 0]
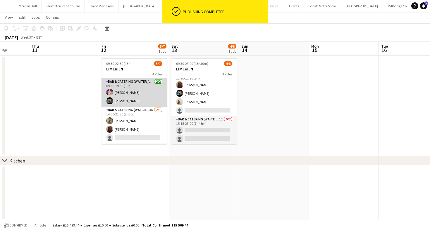
click at [127, 95] on app-card-role "Bar & Catering (Waiter / waitress) [DATE] 09:30-19:30 (10h) [PERSON_NAME] [PERS…" at bounding box center [135, 92] width 66 height 28
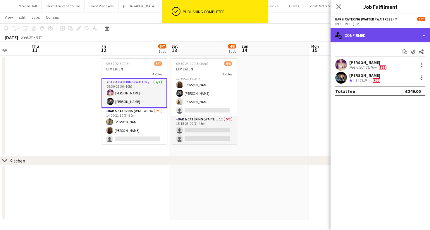
click at [357, 38] on div "single-neutral-actions-check-2 Confirmed" at bounding box center [381, 35] width 100 height 14
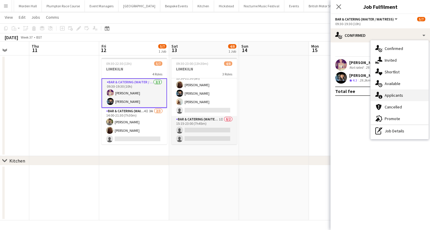
click at [412, 93] on div "single-neutral-actions-information Applicants" at bounding box center [400, 96] width 58 height 12
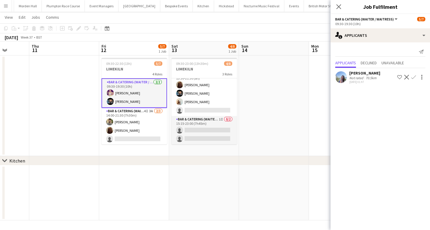
click at [362, 74] on div "[PERSON_NAME]" at bounding box center [365, 73] width 31 height 5
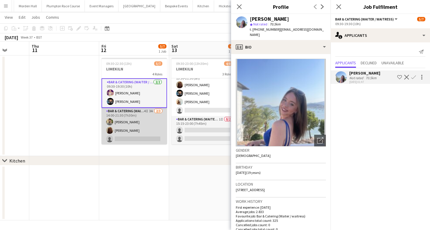
click at [141, 122] on app-card-role "Bar & Catering (Waiter / waitress) 4I 3A [DATE] 14:00-21:30 (7h30m) [PERSON_NAM…" at bounding box center [135, 126] width 66 height 37
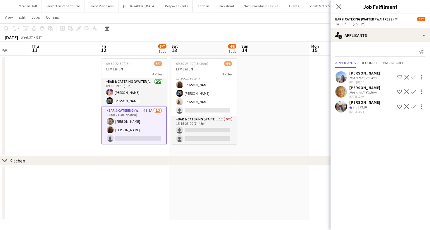
scroll to position [40, 0]
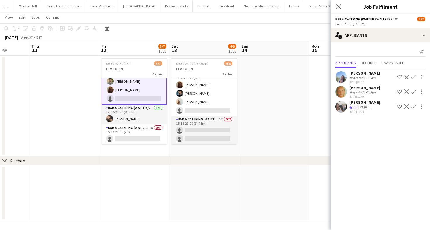
click at [362, 93] on div "Not rated" at bounding box center [357, 92] width 15 height 4
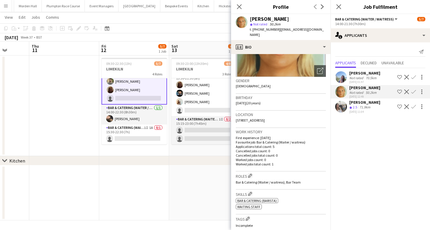
scroll to position [69, 0]
drag, startPoint x: 307, startPoint y: 115, endPoint x: 342, endPoint y: 115, distance: 34.8
click at [342, 115] on body "Menu Boards Boards Boards All jobs Status Workforce Workforce My Workforce Recr…" at bounding box center [215, 109] width 430 height 241
click at [265, 119] on span "[STREET_ADDRESS]" at bounding box center [250, 121] width 29 height 4
drag, startPoint x: 323, startPoint y: 115, endPoint x: 308, endPoint y: 115, distance: 14.6
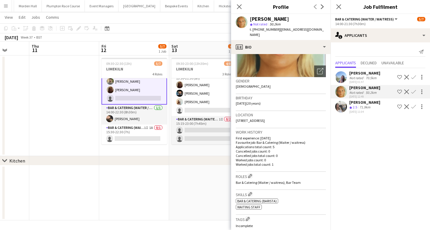
click at [308, 115] on div "Location [STREET_ADDRESS]" at bounding box center [281, 119] width 90 height 17
copy span "RH20 2AF"
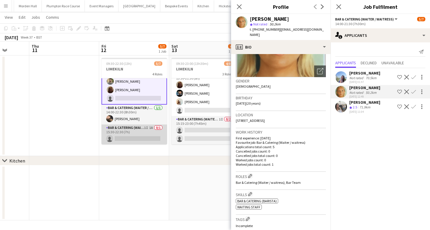
click at [138, 132] on app-card-role "Bar & Catering (Waiter / waitress) 1I 1A 0/1 15:30-22:30 (7h) single-neutral-ac…" at bounding box center [135, 135] width 66 height 20
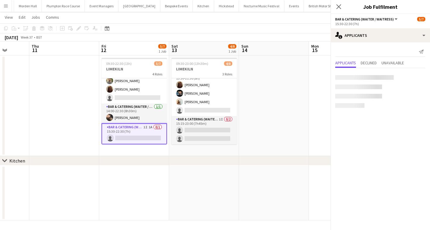
scroll to position [40, 0]
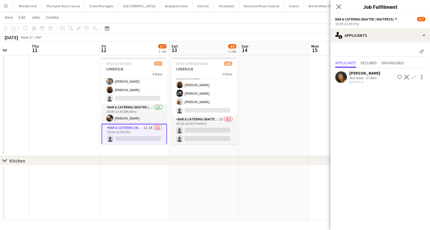
click at [354, 74] on div "[PERSON_NAME]" at bounding box center [365, 73] width 31 height 5
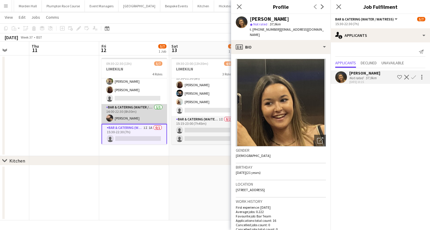
click at [129, 121] on app-card-role "Bar & Catering (Waiter / waitress) [DATE] 14:00-22:30 (8h30m) [PERSON_NAME]" at bounding box center [135, 114] width 66 height 20
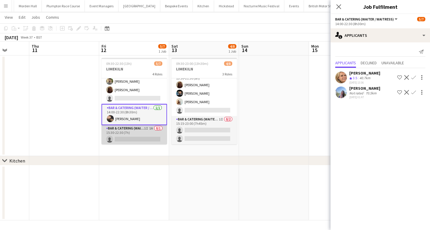
click at [137, 134] on app-card-role "Bar & Catering (Waiter / waitress) 1I 1A 0/1 15:30-22:30 (7h) single-neutral-ac…" at bounding box center [135, 135] width 66 height 20
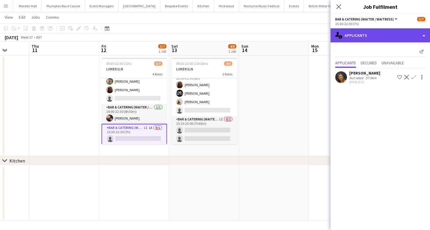
click at [372, 31] on div "single-neutral-actions-information Applicants" at bounding box center [381, 35] width 100 height 14
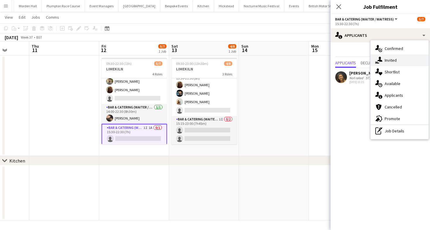
click at [388, 58] on span "Invited" at bounding box center [391, 60] width 12 height 5
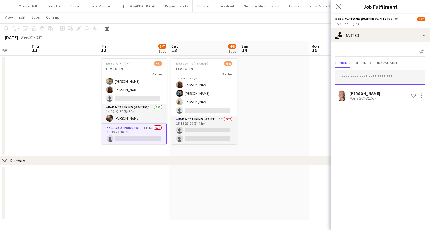
click at [349, 74] on input "text" at bounding box center [381, 78] width 90 height 15
paste input "**********"
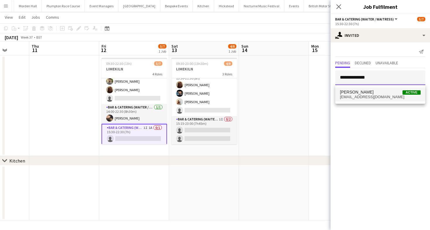
type input "**********"
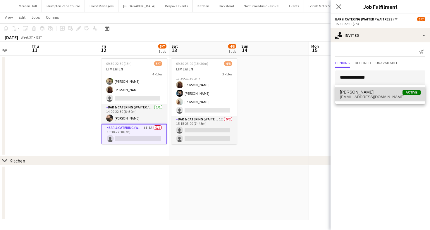
click at [372, 89] on mat-option "[PERSON_NAME] Active [EMAIL_ADDRESS][DOMAIN_NAME]" at bounding box center [381, 95] width 90 height 14
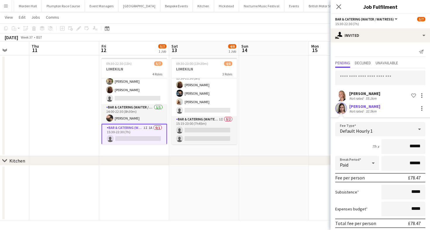
click at [357, 147] on div "7h x ******" at bounding box center [381, 146] width 90 height 15
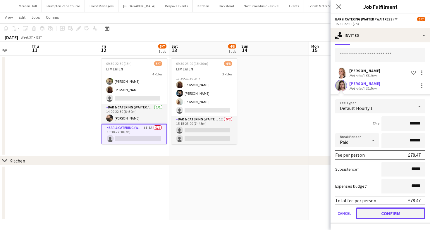
click at [377, 215] on button "Confirm" at bounding box center [390, 214] width 69 height 12
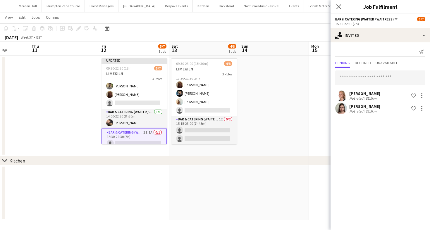
scroll to position [0, 0]
click at [246, 28] on app-toolbar "Copy Paste Paste Command V Paste with crew Command Shift V Paste linked Job [GE…" at bounding box center [215, 28] width 430 height 10
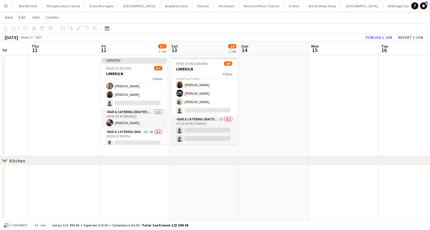
click at [378, 33] on app-toolbar "Copy Paste Paste Command V Paste with crew Command Shift V Paste linked Job [GE…" at bounding box center [215, 28] width 430 height 10
click at [378, 36] on button "Publish 1 job" at bounding box center [379, 38] width 31 height 8
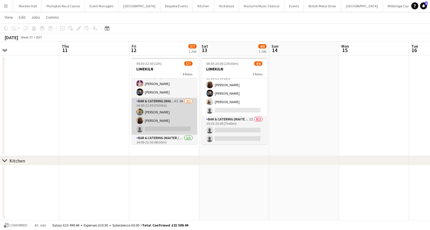
scroll to position [9, 0]
click at [186, 109] on app-card-role "Bar & Catering (Waiter / waitress) 4I 3A [DATE] 14:00-21:30 (7h30m) [PERSON_NAM…" at bounding box center [165, 116] width 66 height 37
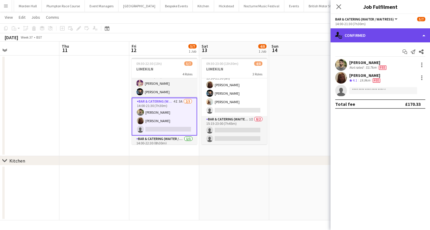
click at [378, 35] on div "single-neutral-actions-check-2 Confirmed" at bounding box center [381, 35] width 100 height 14
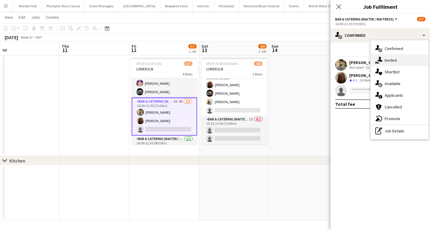
click at [383, 60] on div "single-neutral-actions-share-1 Invited" at bounding box center [400, 60] width 58 height 12
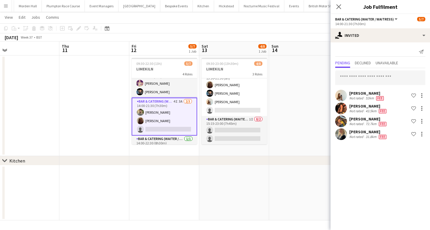
click at [359, 70] on div "[PERSON_NAME] Not rated 52km Fee Shortlist crew [PERSON_NAME] Not rated 43.5km …" at bounding box center [381, 104] width 100 height 73
click at [359, 78] on input "text" at bounding box center [381, 78] width 90 height 15
click at [244, 26] on app-toolbar "Copy Paste Paste Command V Paste with crew Command Shift V Paste linked Job [GE…" at bounding box center [215, 28] width 430 height 10
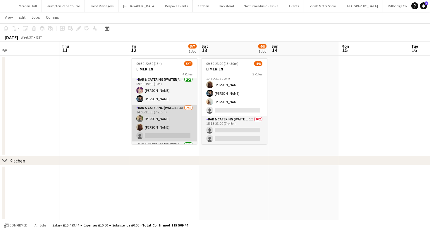
scroll to position [0, 0]
click at [172, 117] on app-card-role "Bar & Catering (Waiter / waitress) 4I 3A [DATE] 14:00-21:30 (7h30m) [PERSON_NAM…" at bounding box center [165, 125] width 66 height 37
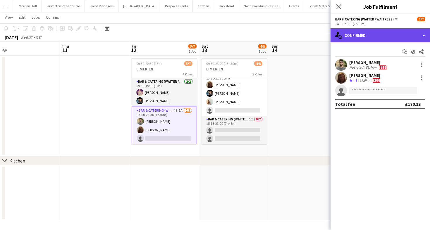
click at [378, 39] on div "single-neutral-actions-check-2 Confirmed" at bounding box center [381, 35] width 100 height 14
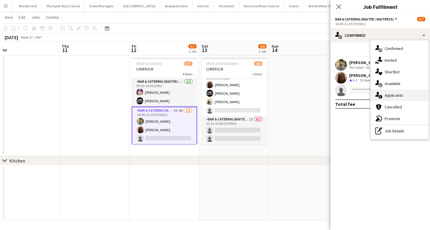
click at [391, 95] on span "Applicants" at bounding box center [394, 95] width 18 height 5
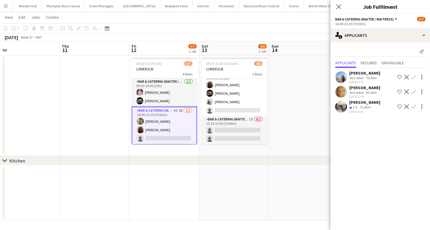
click at [244, 23] on app-page-menu "View Day view expanded Day view collapsed Month view Date picker Jump to [DATE]…" at bounding box center [215, 17] width 430 height 11
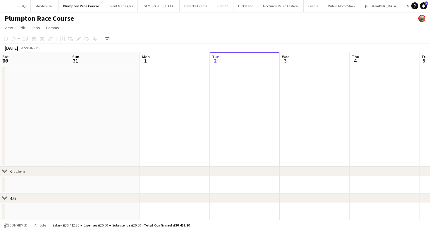
scroll to position [0, 291]
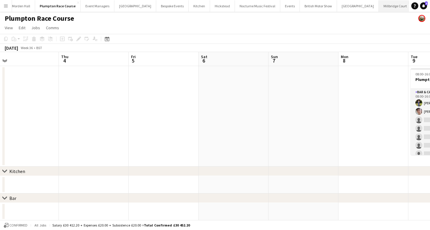
click at [379, 1] on button "Millbridge Court Close" at bounding box center [395, 5] width 33 height 11
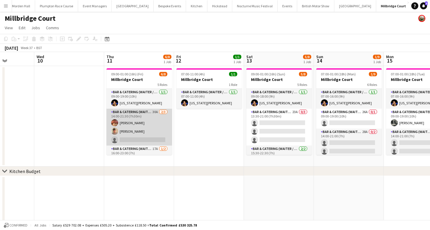
click at [133, 126] on app-card-role "Bar & Catering (Waiter / waitress) 30A 2/3 14:00-21:30 (7h30m) Amy Strode Jude …" at bounding box center [140, 127] width 66 height 37
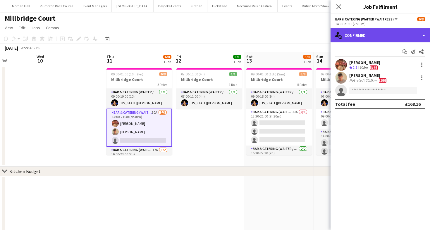
click at [359, 29] on div "single-neutral-actions-check-2 Confirmed" at bounding box center [381, 35] width 100 height 14
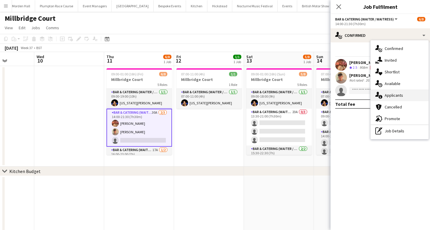
click at [387, 94] on span "Applicants" at bounding box center [394, 95] width 18 height 5
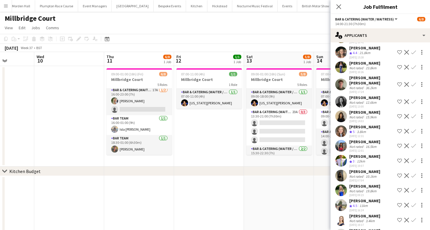
scroll to position [264, 0]
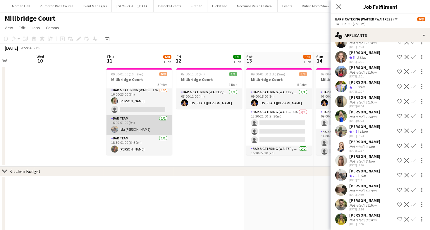
click at [135, 121] on app-card-role "Bar Team 1/1 16:00-01:00 (9h) Isla Moore" at bounding box center [140, 125] width 66 height 20
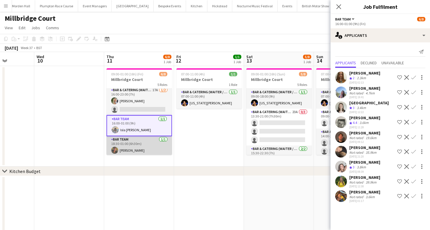
click at [137, 140] on app-card-role "Bar Team 1/1 18:30-01:00 (6h30m) sam hibberd" at bounding box center [140, 146] width 66 height 20
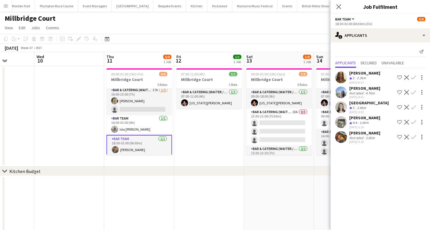
click at [169, 40] on app-toolbar "Copy Paste Paste Command V Paste with crew Command Shift V Paste linked Job [GE…" at bounding box center [215, 39] width 430 height 10
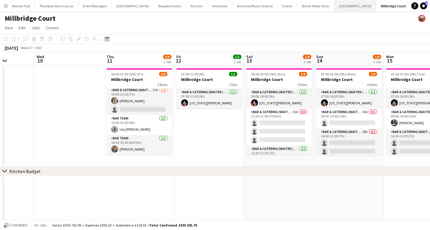
click at [335, 7] on button "Micklefield Hall Close" at bounding box center [356, 5] width 42 height 11
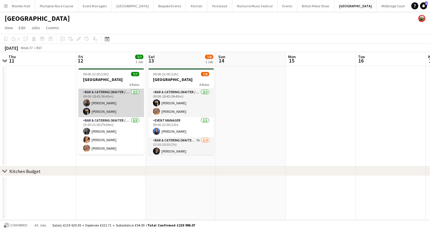
click at [98, 104] on app-card-role "Bar & Catering (Waiter / waitress) 2/2 09:00-18:45 (9h45m) Annabel Perry Wian V…" at bounding box center [111, 103] width 66 height 28
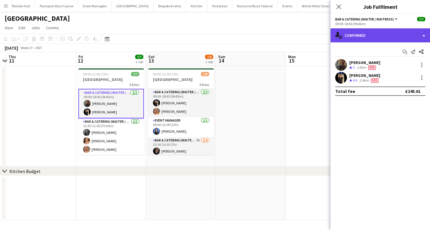
click at [346, 35] on div "single-neutral-actions-check-2 Confirmed" at bounding box center [381, 35] width 100 height 14
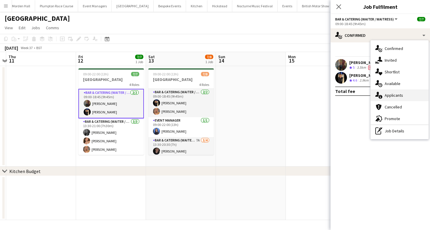
click at [406, 94] on div "single-neutral-actions-information Applicants" at bounding box center [400, 96] width 58 height 12
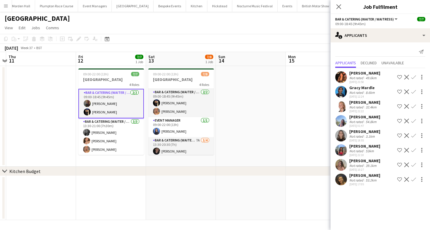
click at [350, 107] on div "Not rated" at bounding box center [357, 107] width 15 height 4
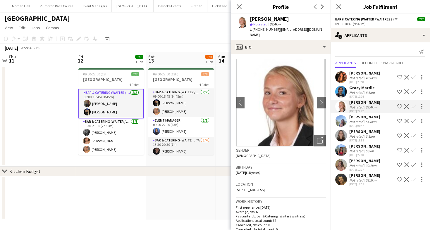
click at [357, 165] on div "Not rated" at bounding box center [357, 166] width 15 height 4
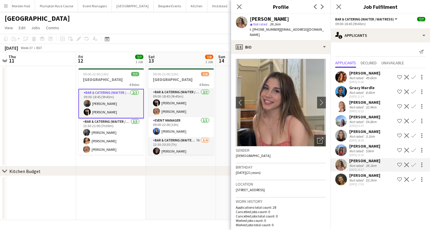
click at [356, 178] on div "Not rated" at bounding box center [357, 180] width 15 height 4
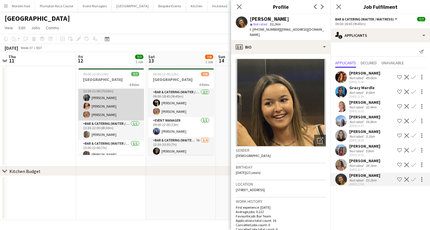
click at [123, 113] on app-card-role "Bar & Catering (Waiter / waitress) 3/3 13:30-21:00 (7h30m) Alice Ruttley Pippa …" at bounding box center [111, 102] width 66 height 37
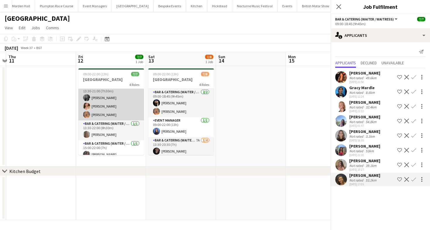
scroll to position [34, 0]
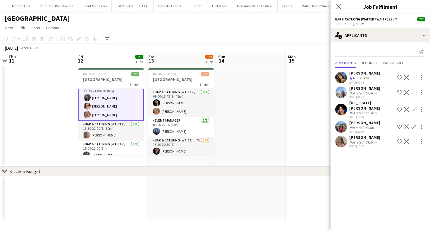
click at [120, 110] on app-card-role "Bar & Catering (Waiter / waitress) 3/3 13:30-21:00 (7h30m) Alice Ruttley Pippa …" at bounding box center [111, 102] width 66 height 38
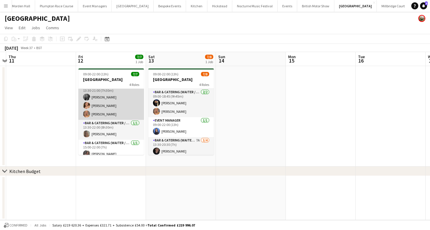
scroll to position [34, 0]
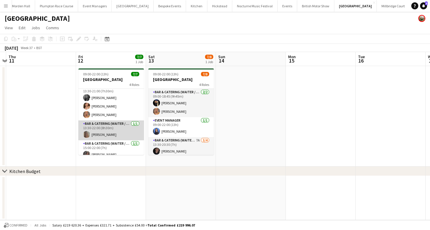
click at [126, 133] on app-card-role "Bar & Catering (Waiter / waitress) 1/1 13:30-22:00 (8h30m) Amy Pemberton" at bounding box center [111, 131] width 66 height 20
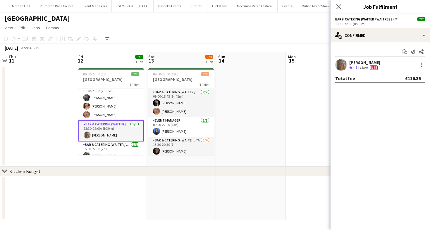
scroll to position [40, 0]
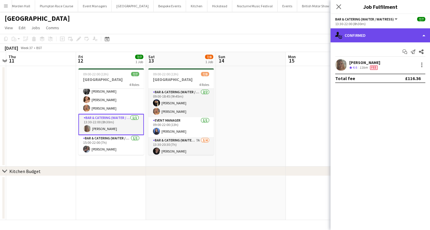
click at [347, 35] on div "single-neutral-actions-check-2 Confirmed" at bounding box center [381, 35] width 100 height 14
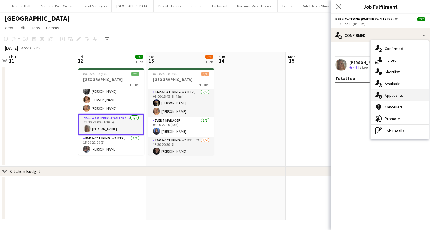
click at [401, 96] on span "Applicants" at bounding box center [394, 95] width 18 height 5
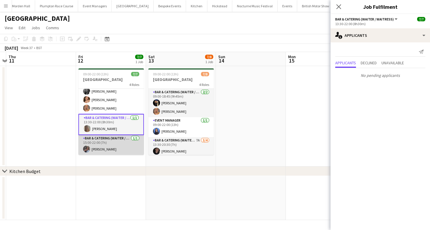
click at [134, 147] on app-card-role "Bar & Catering (Waiter / waitress) 1/1 15:00-22:00 (7h) Deborah Edema" at bounding box center [111, 145] width 66 height 20
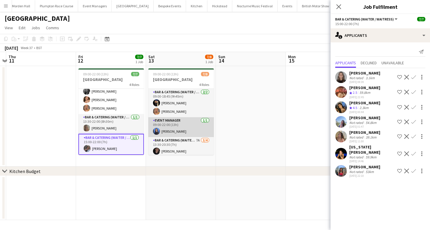
click at [175, 120] on app-card-role "Event Manager 1/1 09:00-22:00 (13h) Poppy Sheward" at bounding box center [181, 127] width 66 height 20
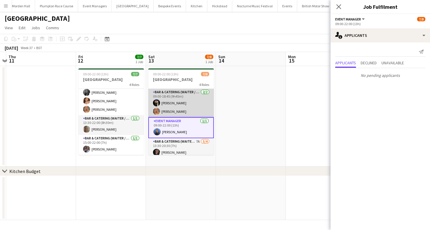
click at [171, 94] on app-card-role "Bar & Catering (Waiter / waitress) 2/2 09:00-18:45 (9h45m) Wian Van der Merwe B…" at bounding box center [181, 103] width 66 height 28
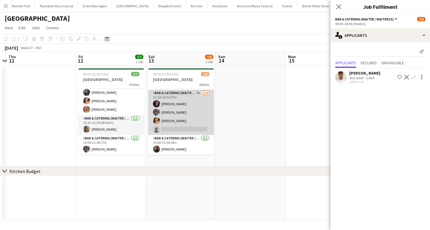
click at [187, 115] on app-card-role "Bar & Catering (Waiter / waitress) 7A 3/4 13:30-20:30 (7h) Adam Wade Deborah Ed…" at bounding box center [181, 112] width 66 height 45
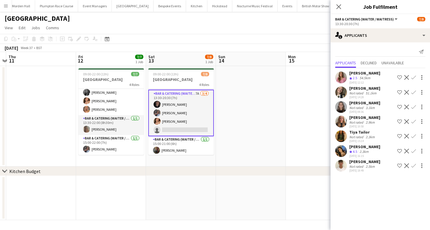
scroll to position [49, 0]
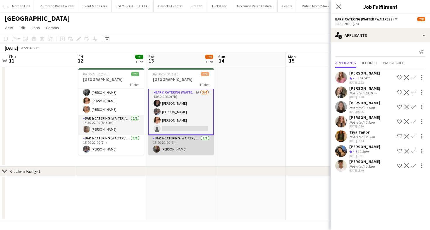
click at [191, 142] on app-card-role "Bar & Catering (Waiter / waitress) 1/1 15:00-21:00 (6h) Annabel Perry" at bounding box center [181, 145] width 66 height 20
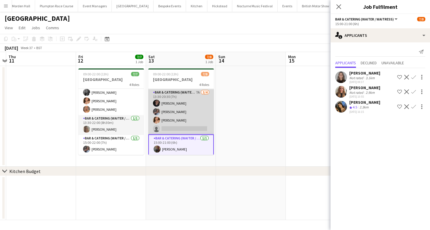
click at [188, 125] on app-card-role "Bar & Catering (Waiter / waitress) 7A 3/4 13:30-20:30 (7h) Adam Wade Deborah Ed…" at bounding box center [181, 111] width 66 height 45
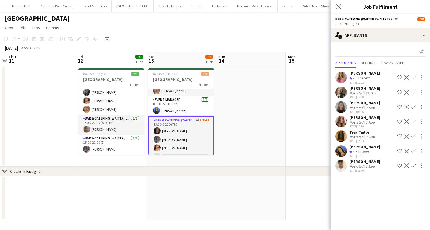
scroll to position [0, 0]
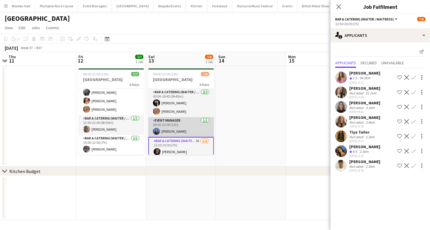
click at [190, 134] on app-card-role "Event Manager 1/1 09:00-22:00 (13h) Poppy Sheward" at bounding box center [181, 127] width 66 height 20
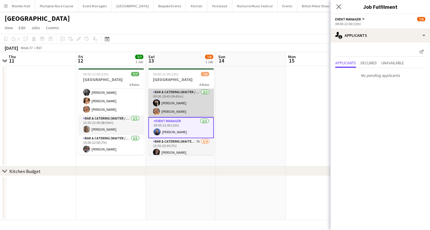
click at [186, 104] on app-card-role "Bar & Catering (Waiter / waitress) 2/2 09:00-18:45 (9h45m) Wian Van der Merwe B…" at bounding box center [181, 103] width 66 height 28
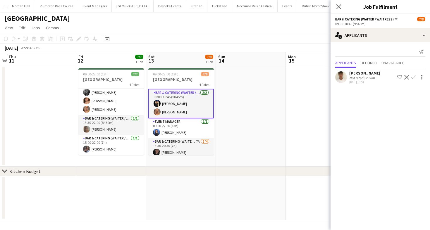
click at [170, 22] on div "[GEOGRAPHIC_DATA]" at bounding box center [215, 17] width 430 height 11
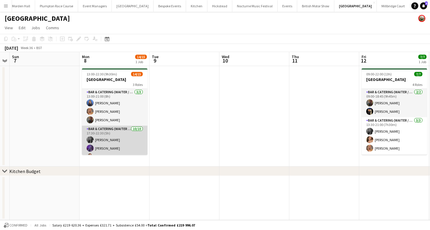
scroll to position [95, 0]
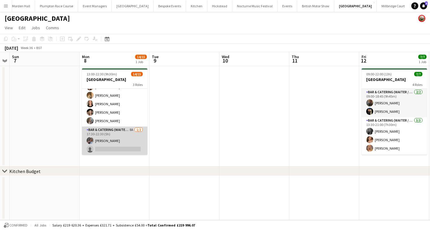
click at [134, 135] on app-card-role "Bar & Catering (Waiter / waitress) 8A 1/2 17:30-22:30 (5h) Deborah Edema single…" at bounding box center [115, 141] width 66 height 28
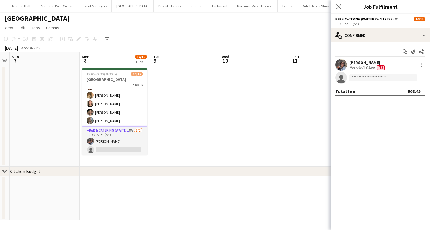
click at [233, 52] on app-board-header-date "Wed 10" at bounding box center [255, 59] width 70 height 14
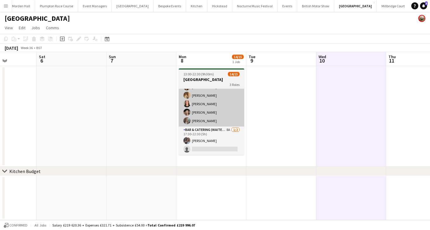
scroll to position [0, 210]
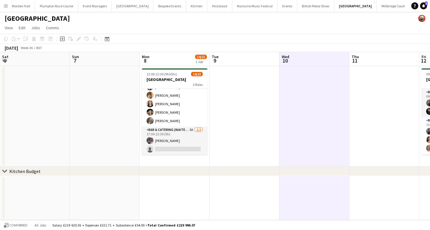
click at [276, 51] on div "September 2025 Week 36 • BST" at bounding box center [215, 48] width 430 height 8
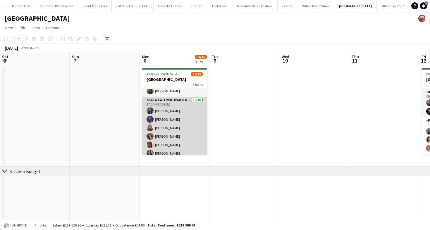
scroll to position [0, 0]
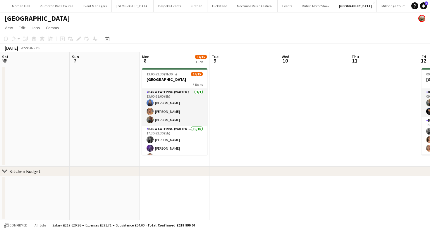
click at [222, 54] on app-board-header-date "Tue 9" at bounding box center [245, 59] width 70 height 14
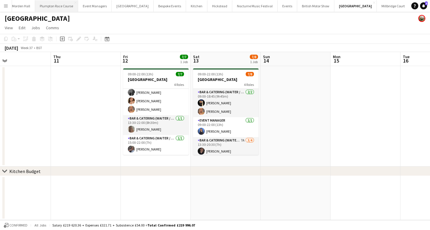
click at [45, 7] on button "Plumpton Race Course Close" at bounding box center [56, 5] width 43 height 11
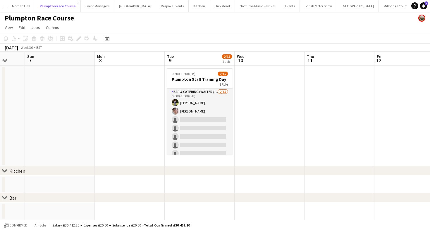
scroll to position [0, 285]
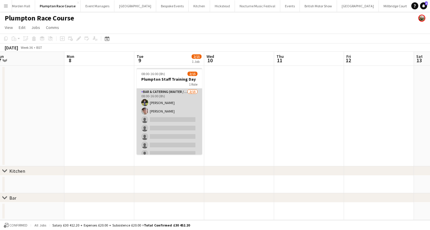
click at [150, 114] on app-card-role "Bar & Catering (Waiter / waitress) 2/15 08:00-16:00 (8h) Holly Hunter Sebastian…" at bounding box center [170, 158] width 66 height 139
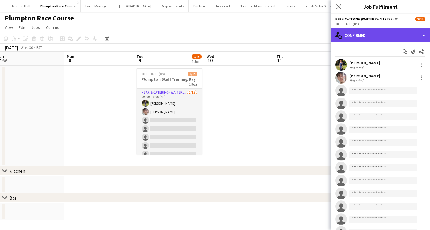
click at [356, 40] on div "single-neutral-actions-check-2 Confirmed" at bounding box center [381, 35] width 100 height 14
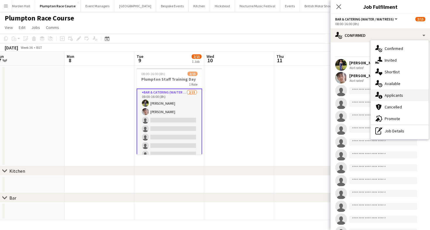
click at [383, 99] on div "single-neutral-actions-information Applicants" at bounding box center [400, 96] width 58 height 12
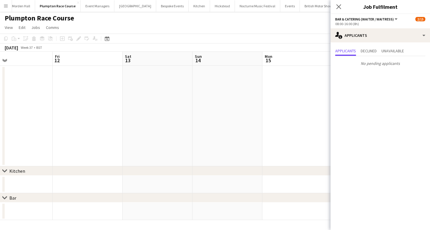
scroll to position [0, 174]
click at [176, 50] on div "[DATE] Week 37 • BST" at bounding box center [215, 48] width 430 height 8
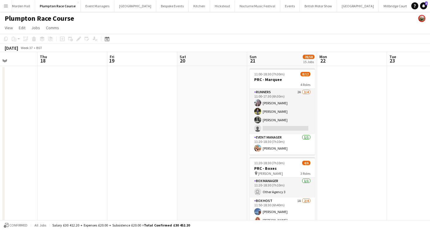
scroll to position [0, 227]
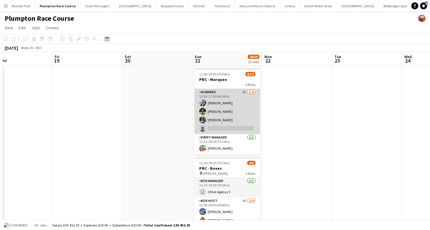
click at [239, 127] on app-card-role "Runners 2A 3/4 11:00-17:30 (6h30m) Ella Kennedy Holly Hunter Molly Middlehurst …" at bounding box center [228, 111] width 66 height 45
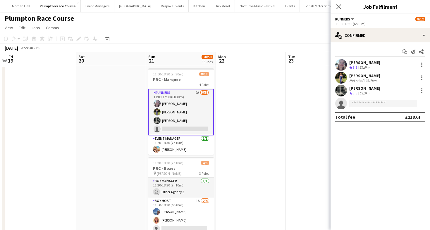
scroll to position [0, 160]
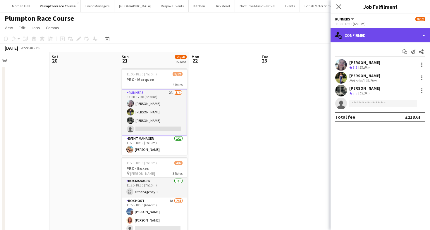
click at [365, 40] on div "single-neutral-actions-check-2 Confirmed" at bounding box center [381, 35] width 100 height 14
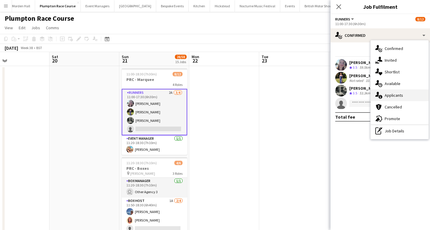
click at [391, 95] on span "Applicants" at bounding box center [394, 95] width 18 height 5
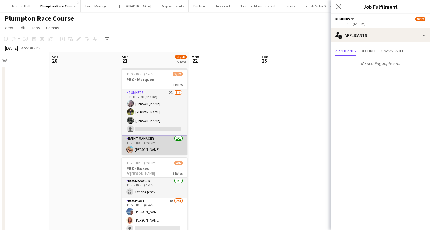
click at [165, 147] on app-card-role "Event Manager 1/1 11:20-18:30 (7h10m) Magdalena Lorenc" at bounding box center [155, 146] width 66 height 20
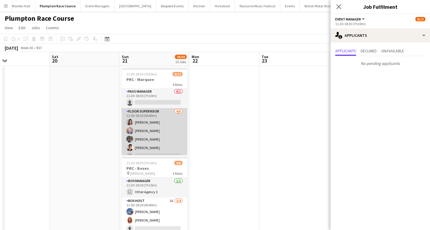
click at [166, 127] on app-card-role "Floor Supervisor 4/6 11:50-18:30 (6h40m) Daisy Marshall Hannah Bellasis Deborah…" at bounding box center [155, 139] width 66 height 62
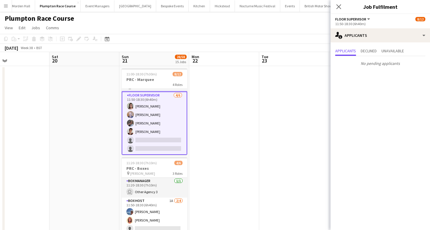
click at [171, 119] on app-card-role "Floor Supervisor 4/6 11:50-18:30 (6h40m) Daisy Marshall Hannah Bellasis Deborah…" at bounding box center [155, 124] width 66 height 64
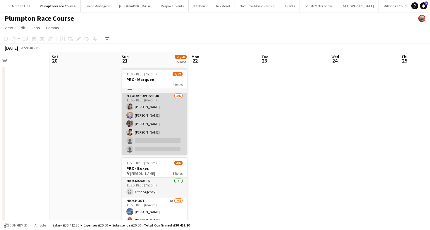
click at [171, 119] on app-card-role "Floor Supervisor 4/6 11:50-18:30 (6h40m) Daisy Marshall Hannah Bellasis Deborah…" at bounding box center [155, 124] width 66 height 62
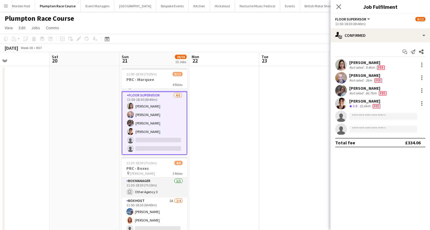
click at [170, 119] on app-card-role "Floor Supervisor 4/6 11:50-18:30 (6h40m) Daisy Marshall Hannah Bellasis Deborah…" at bounding box center [155, 124] width 66 height 64
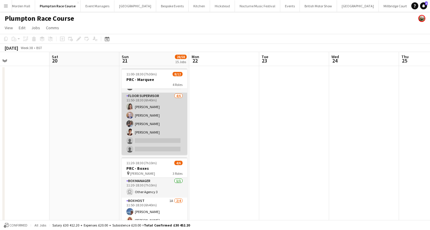
click at [170, 119] on app-card-role "Floor Supervisor 4/6 11:50-18:30 (6h40m) Daisy Marshall Hannah Bellasis Deborah…" at bounding box center [155, 124] width 66 height 62
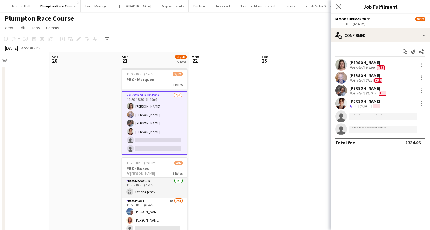
click at [356, 60] on div "[PERSON_NAME]" at bounding box center [368, 62] width 37 height 5
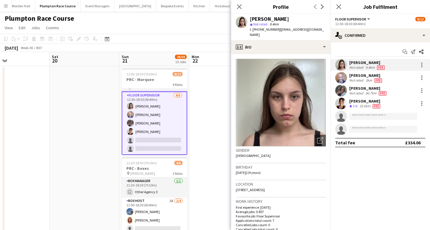
drag, startPoint x: 314, startPoint y: 184, endPoint x: 327, endPoint y: 185, distance: 13.5
click at [327, 185] on app-crew-profile-bio "Open photos pop-in Gender Female Birthday 22-06-2006 (19 years) Location Bright…" at bounding box center [281, 142] width 100 height 176
copy span "BN2 4GA"
drag, startPoint x: 290, startPoint y: 21, endPoint x: 250, endPoint y: 19, distance: 39.9
click at [249, 19] on div "Daisy Marshall star Not rated 9.4km t. +447949308446 | daisyspurr2@gmail.com" at bounding box center [281, 27] width 100 height 26
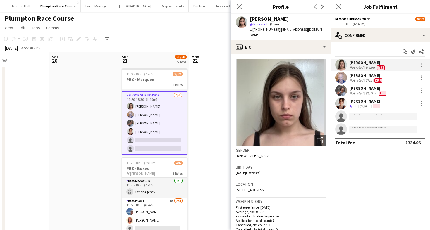
copy div "[PERSON_NAME]"
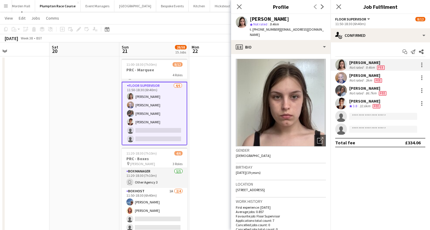
scroll to position [11, 0]
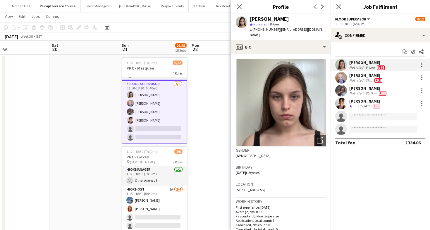
click at [355, 105] on span "3.8" at bounding box center [355, 106] width 4 height 4
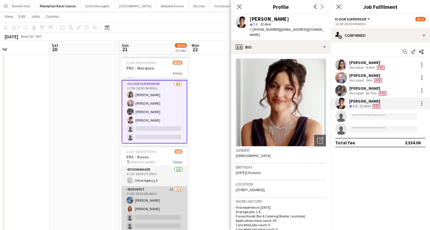
click at [163, 201] on app-card-role "Box Host 1A 2/4 11:50-18:30 (6h40m) Erika Cummings Annette Woolman single-neutr…" at bounding box center [155, 209] width 66 height 45
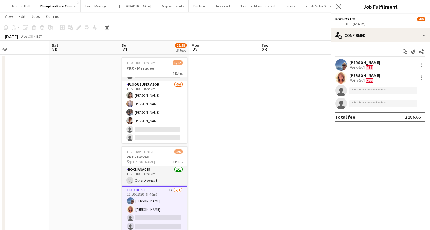
scroll to position [81, 0]
click at [364, 64] on div "Erika Cummings" at bounding box center [368, 62] width 37 height 5
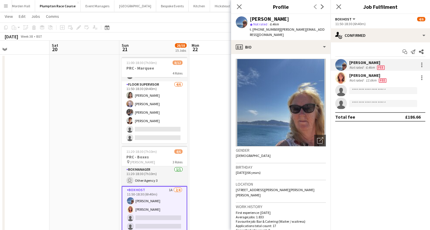
click at [348, 75] on div "Annette Woolman Not rated 12.6km Fee" at bounding box center [381, 78] width 100 height 12
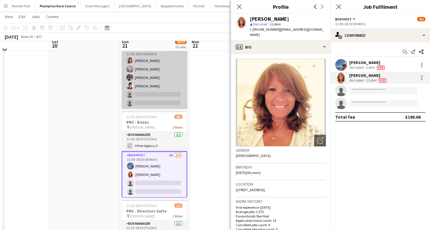
scroll to position [47, 0]
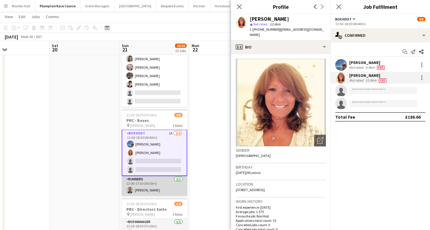
click at [155, 187] on app-card-role "Runners 1/1 12:00-17:30 (5h30m) Sofia Wintle" at bounding box center [155, 186] width 66 height 20
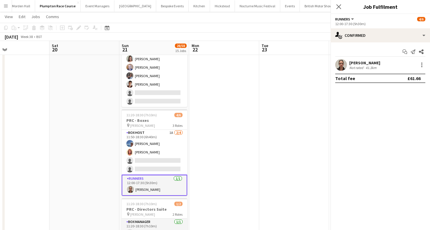
scroll to position [20, 0]
click at [371, 65] on div "Sofia Wintle" at bounding box center [365, 62] width 31 height 5
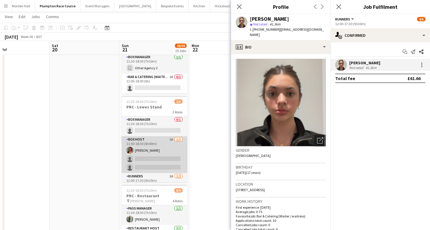
scroll to position [19, 0]
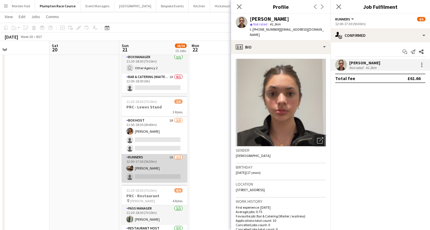
click at [161, 173] on app-card-role "Runners 1A 1/2 12:00-17:30 (5h30m) Jessica Haines single-neutral-actions" at bounding box center [155, 168] width 66 height 28
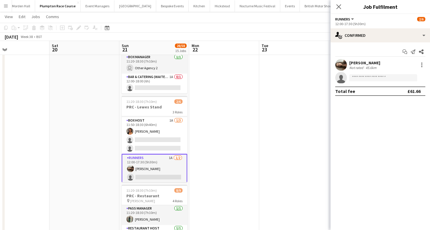
click at [379, 63] on div "Jessica Haines Not rated 45.6km" at bounding box center [381, 65] width 100 height 12
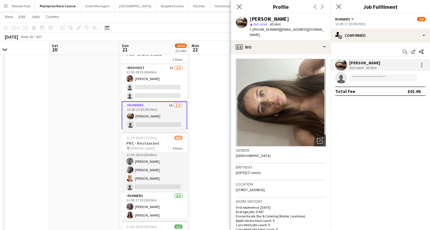
scroll to position [47, 0]
click at [148, 166] on app-card-role "Floor Supervisor 3/4 11:50-18:30 (6h40m) Melissa Johnson kay woolnough Francesk…" at bounding box center [155, 168] width 66 height 45
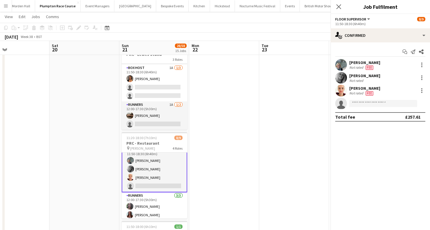
scroll to position [47, 0]
click at [363, 87] on div "Franceska T Imre" at bounding box center [369, 88] width 38 height 5
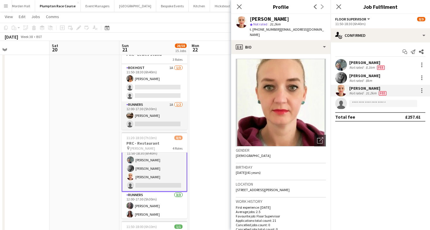
click at [353, 62] on div "Melissa Johnson" at bounding box center [368, 62] width 37 height 5
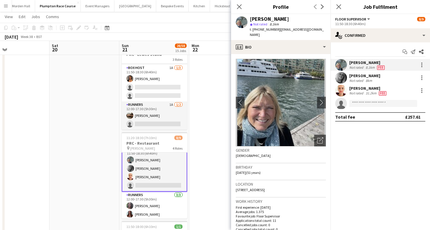
click at [355, 78] on div "Not rated" at bounding box center [357, 80] width 15 height 4
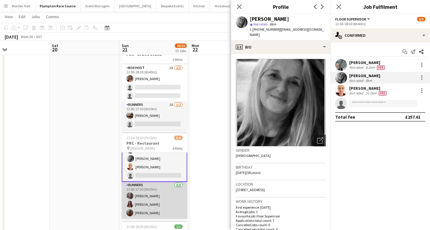
click at [159, 204] on app-card-role "Runners 3/3 12:00-17:30 (5h30m) Natalia Brzezicka Beatrice Norris Sasha Calvert" at bounding box center [155, 200] width 66 height 37
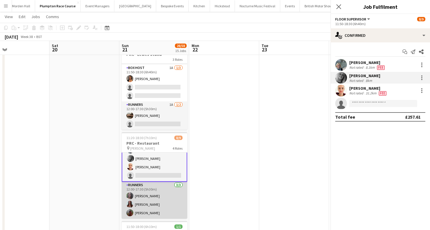
scroll to position [57, 0]
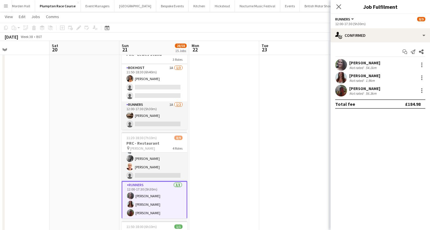
click at [357, 62] on div "Natalia Brzezicka" at bounding box center [365, 62] width 31 height 5
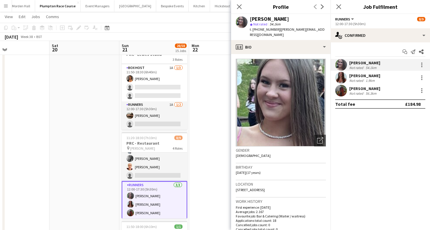
click at [354, 81] on div "Not rated" at bounding box center [357, 80] width 15 height 4
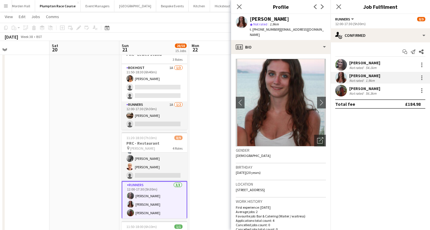
click at [354, 89] on div "[PERSON_NAME]" at bounding box center [365, 88] width 31 height 5
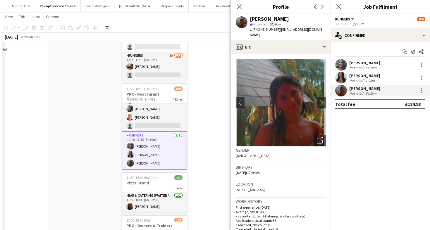
scroll to position [324, 0]
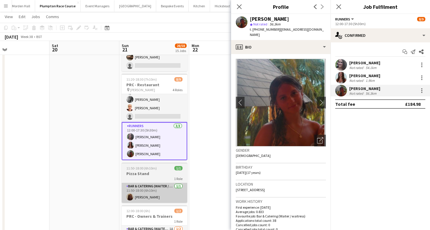
click at [166, 191] on app-card-role "Bar & Catering (Waiter / waitress) 1/1 11:50-18:00 (6h10m) Maddie Leader" at bounding box center [155, 193] width 66 height 20
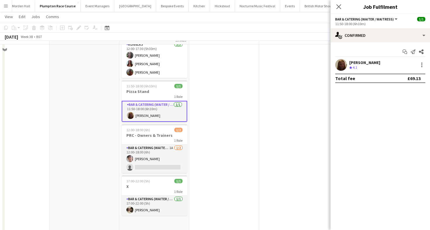
scroll to position [410, 0]
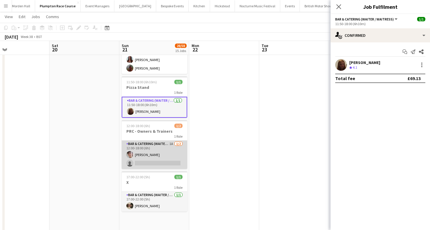
click at [172, 147] on app-card-role "Bar & Catering (Waiter / waitress) 1A 1/2 12:00-18:00 (6h) Sebastian Menin sing…" at bounding box center [155, 155] width 66 height 28
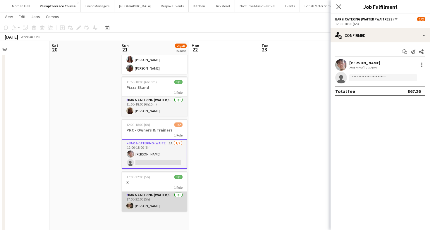
click at [147, 205] on app-card-role "Bar & Catering (Waiter / waitress) 1/1 17:00-22:00 (5h) Charles Laughton" at bounding box center [155, 202] width 66 height 20
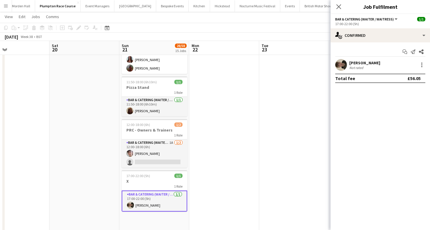
click at [377, 66] on div "Not rated" at bounding box center [365, 68] width 31 height 4
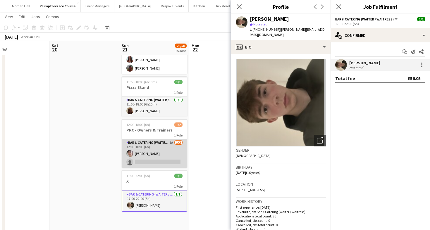
click at [158, 159] on app-card-role "Bar & Catering (Waiter / waitress) 1A 1/2 12:00-18:00 (6h) Sebastian Menin sing…" at bounding box center [155, 154] width 66 height 28
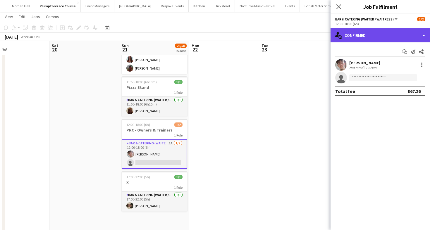
click at [376, 35] on div "single-neutral-actions-check-2 Confirmed" at bounding box center [381, 35] width 100 height 14
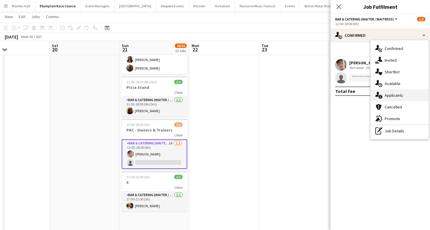
click at [386, 97] on span "Applicants" at bounding box center [394, 95] width 18 height 5
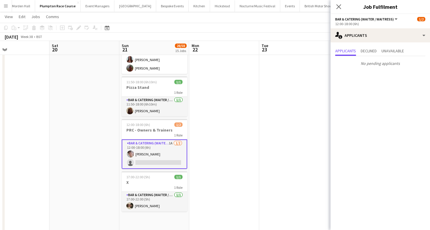
click at [255, 37] on div "September 2025 Week 38 • BST" at bounding box center [215, 37] width 430 height 8
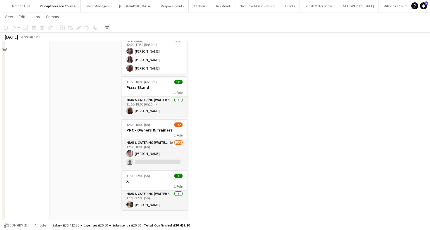
scroll to position [0, 0]
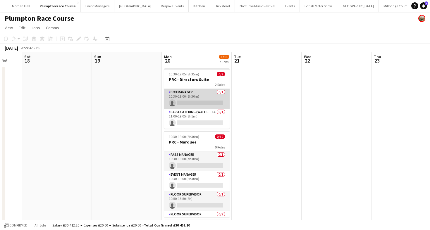
click at [204, 95] on app-card-role "Box Manager 0/1 10:30-19:00 (8h30m) single-neutral-actions" at bounding box center [197, 99] width 66 height 20
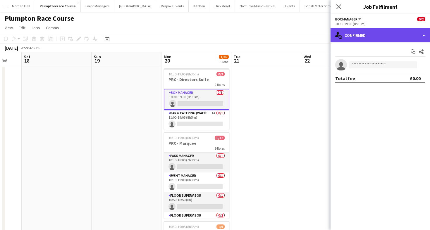
click at [405, 39] on div "single-neutral-actions-check-2 Confirmed" at bounding box center [381, 35] width 100 height 14
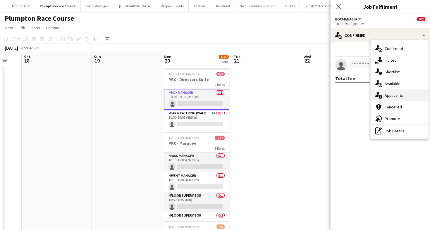
click at [403, 97] on span "Applicants" at bounding box center [394, 95] width 18 height 5
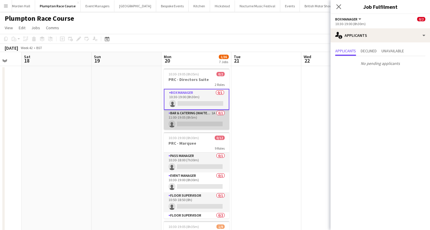
click at [189, 123] on app-card-role "Bar & Catering (Waiter / waitress) 1A 0/1 11:00-19:05 (8h5m) single-neutral-act…" at bounding box center [197, 120] width 66 height 20
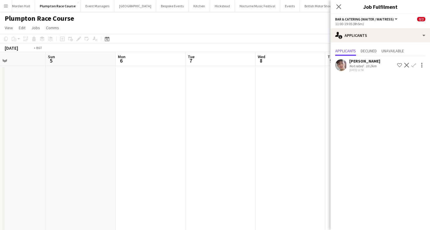
scroll to position [0, 160]
click at [11, 30] on span "View" at bounding box center [9, 27] width 8 height 5
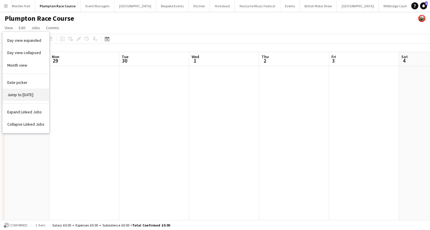
click at [21, 96] on span "Jump to [DATE]" at bounding box center [20, 94] width 26 height 5
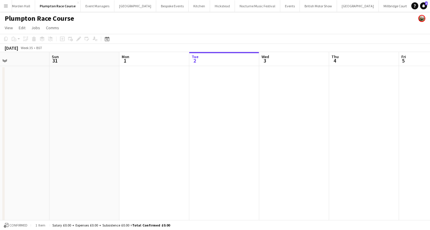
scroll to position [0, 201]
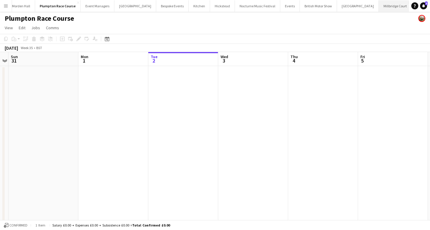
click at [379, 8] on button "Millbridge Court Close" at bounding box center [395, 5] width 33 height 11
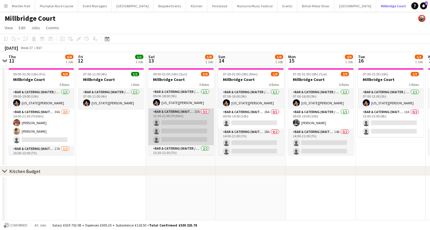
scroll to position [0, 199]
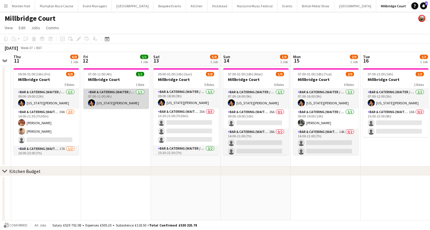
click at [124, 99] on app-card-role "Bar & Catering (Waiter / waitress) 1/1 07:00-11:00 (4h) Georgia Strode" at bounding box center [116, 99] width 66 height 20
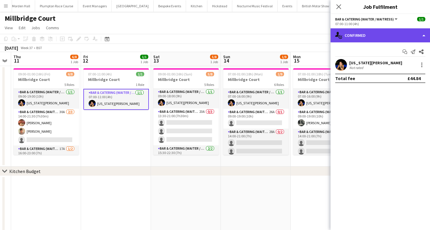
click at [377, 33] on div "single-neutral-actions-check-2 Confirmed" at bounding box center [381, 35] width 100 height 14
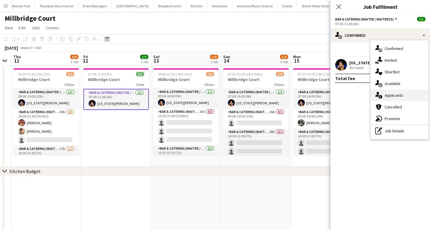
click at [391, 96] on span "Applicants" at bounding box center [394, 95] width 18 height 5
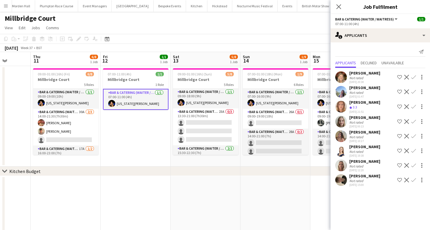
scroll to position [0, 177]
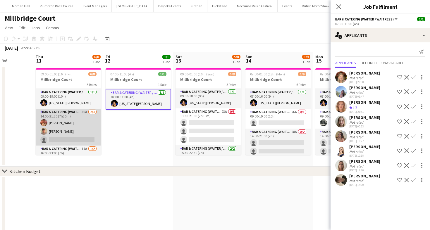
click at [60, 126] on app-card-role "Bar & Catering (Waiter / waitress) 30A 2/3 14:00-21:30 (7h30m) Amy Strode Jude …" at bounding box center [69, 127] width 66 height 37
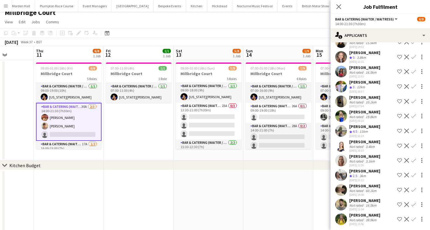
scroll to position [0, 0]
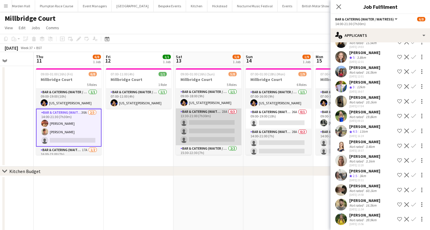
click at [208, 128] on app-card-role "Bar & Catering (Waiter / waitress) 23A 0/3 13:30-21:00 (7h30m) single-neutral-a…" at bounding box center [209, 127] width 66 height 37
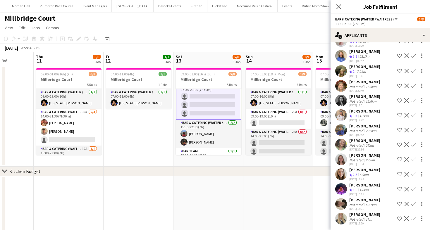
scroll to position [30, 0]
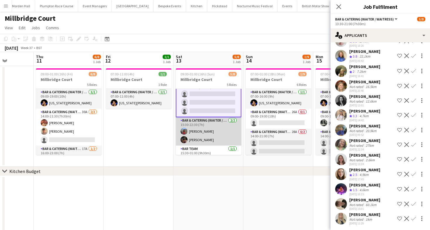
click at [221, 140] on app-card-role "Bar & Catering (Waiter / waitress) 2/2 15:30-22:30 (7h) Aishwari Perera Zachary…" at bounding box center [209, 131] width 66 height 28
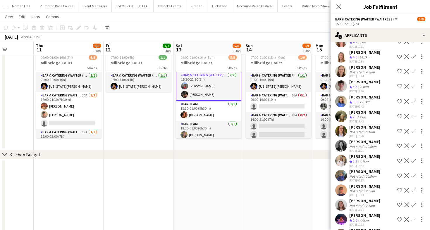
scroll to position [67, 0]
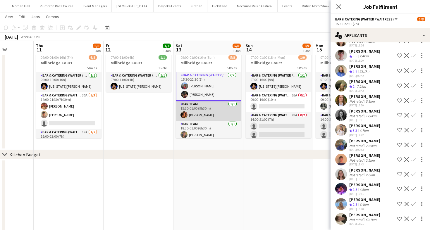
click at [202, 110] on app-card-role "Bar Team 1/1 15:30-01:00 (9h30m) Daniella Paul" at bounding box center [209, 111] width 66 height 20
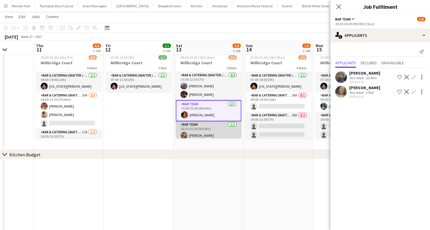
scroll to position [60, 0]
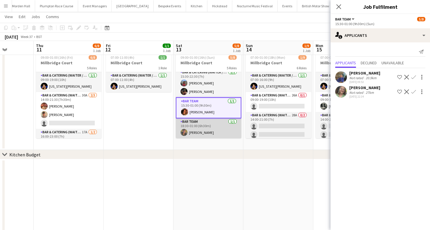
click at [211, 131] on app-card-role "Bar Team 1/1 18:30-01:00 (6h30m) sam hibberd" at bounding box center [209, 129] width 66 height 20
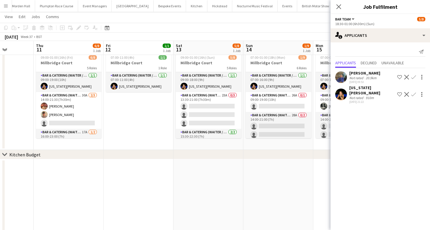
scroll to position [0, 170]
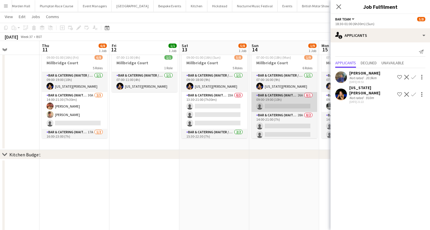
click at [286, 102] on app-card-role "Bar & Catering (Waiter / waitress) 26A 0/1 09:00-19:00 (10h) single-neutral-act…" at bounding box center [285, 102] width 66 height 20
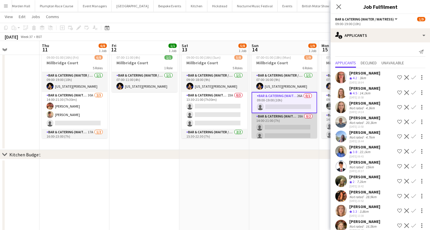
click at [299, 118] on app-card-role "Bar & Catering (Waiter / waitress) 28A 0/2 14:00-21:00 (7h) single-neutral-acti…" at bounding box center [285, 127] width 66 height 28
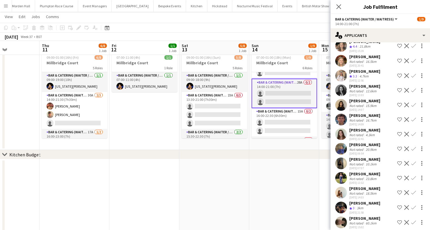
scroll to position [244, 0]
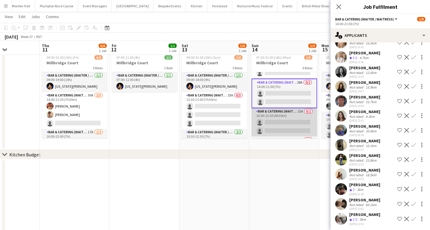
click at [285, 120] on app-card-role "Bar & Catering (Waiter / waitress) 15A 0/2 16:00-22:30 (6h30m) single-neutral-a…" at bounding box center [285, 122] width 66 height 28
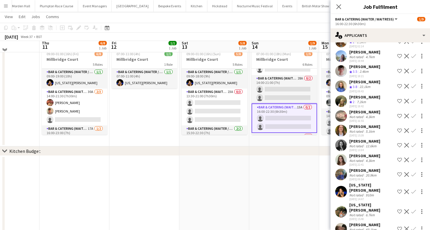
scroll to position [0, 0]
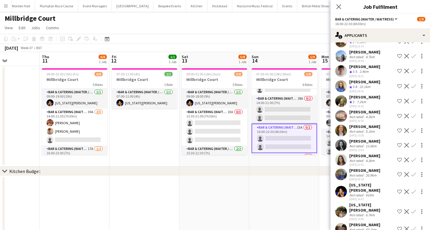
click at [349, 204] on div "Georgia Ek Not rated 6.7km 26-08-2025 15:40 Shortlist crew Decline Confirm" at bounding box center [381, 212] width 100 height 19
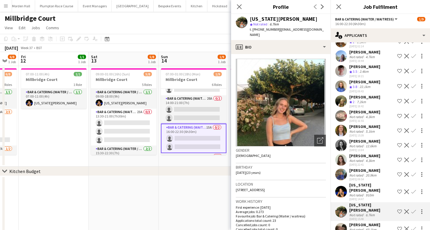
scroll to position [80, 0]
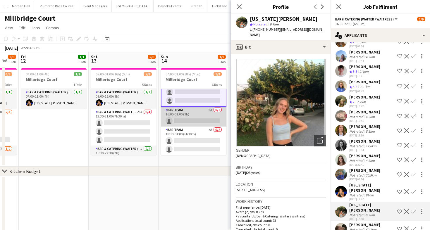
click at [193, 121] on app-card-role "Bar Team 6A 0/1 16:00-01:00 (9h) single-neutral-actions" at bounding box center [194, 117] width 66 height 20
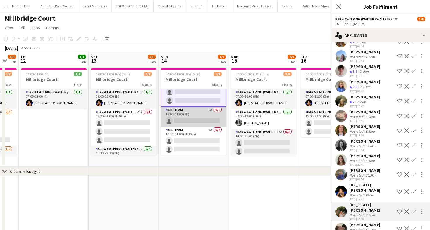
scroll to position [79, 0]
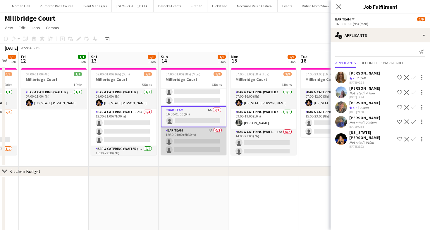
click at [193, 138] on app-card-role "Bar Team 4A 0/2 18:30-01:00 (6h30m) single-neutral-actions single-neutral-actio…" at bounding box center [194, 141] width 66 height 28
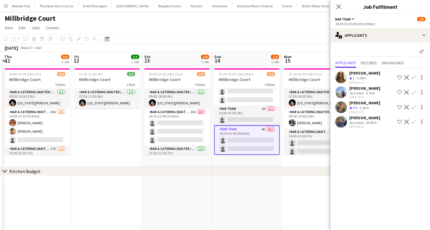
scroll to position [0, 192]
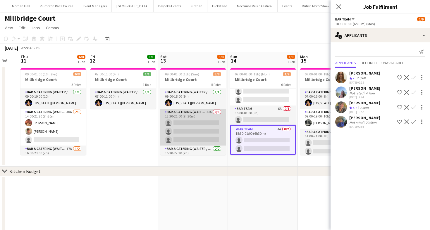
click at [201, 139] on app-card-role "Bar & Catering (Waiter / waitress) 23A 0/3 13:30-21:00 (7h30m) single-neutral-a…" at bounding box center [193, 127] width 66 height 37
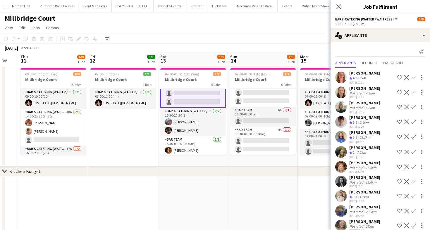
scroll to position [48, 0]
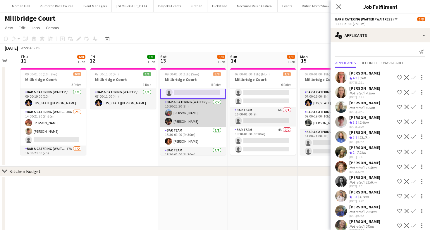
click at [179, 114] on app-card-role "Bar & Catering (Waiter / waitress) 2/2 15:30-22:30 (7h) Aishwari Perera Zachary…" at bounding box center [193, 113] width 66 height 28
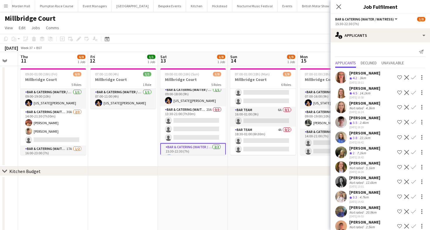
scroll to position [0, 0]
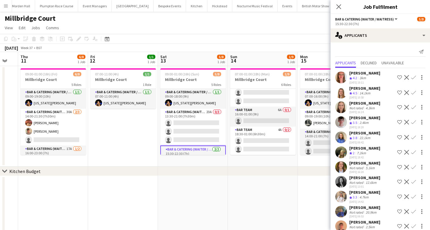
click at [213, 48] on div "[DATE] Week 37 • BST" at bounding box center [215, 48] width 430 height 8
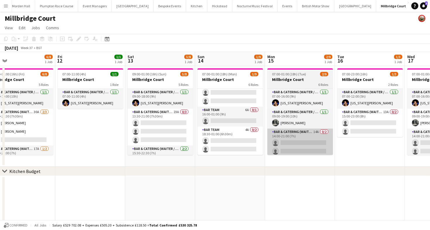
scroll to position [0, 130]
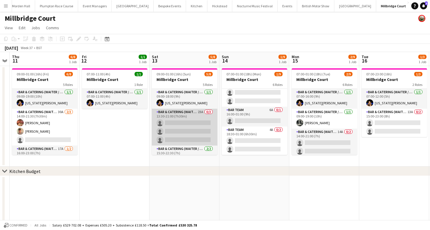
click at [208, 118] on app-card-role "Bar & Catering (Waiter / waitress) 23A 0/3 13:30-21:00 (7h30m) single-neutral-a…" at bounding box center [185, 127] width 66 height 37
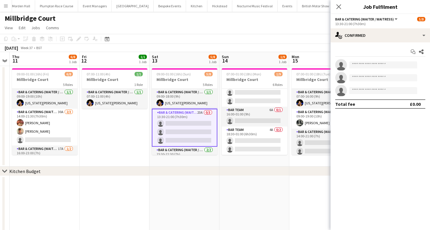
click at [359, 42] on div "Start chat Share single-neutral-actions single-neutral-actions single-neutral-a…" at bounding box center [381, 77] width 100 height 71
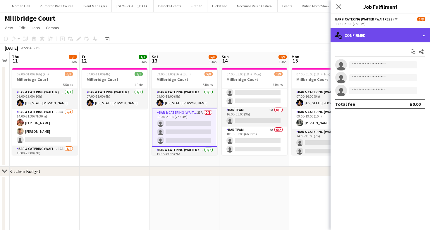
click at [359, 39] on div "single-neutral-actions-check-2 Confirmed" at bounding box center [381, 35] width 100 height 14
